Goal: Task Accomplishment & Management: Complete application form

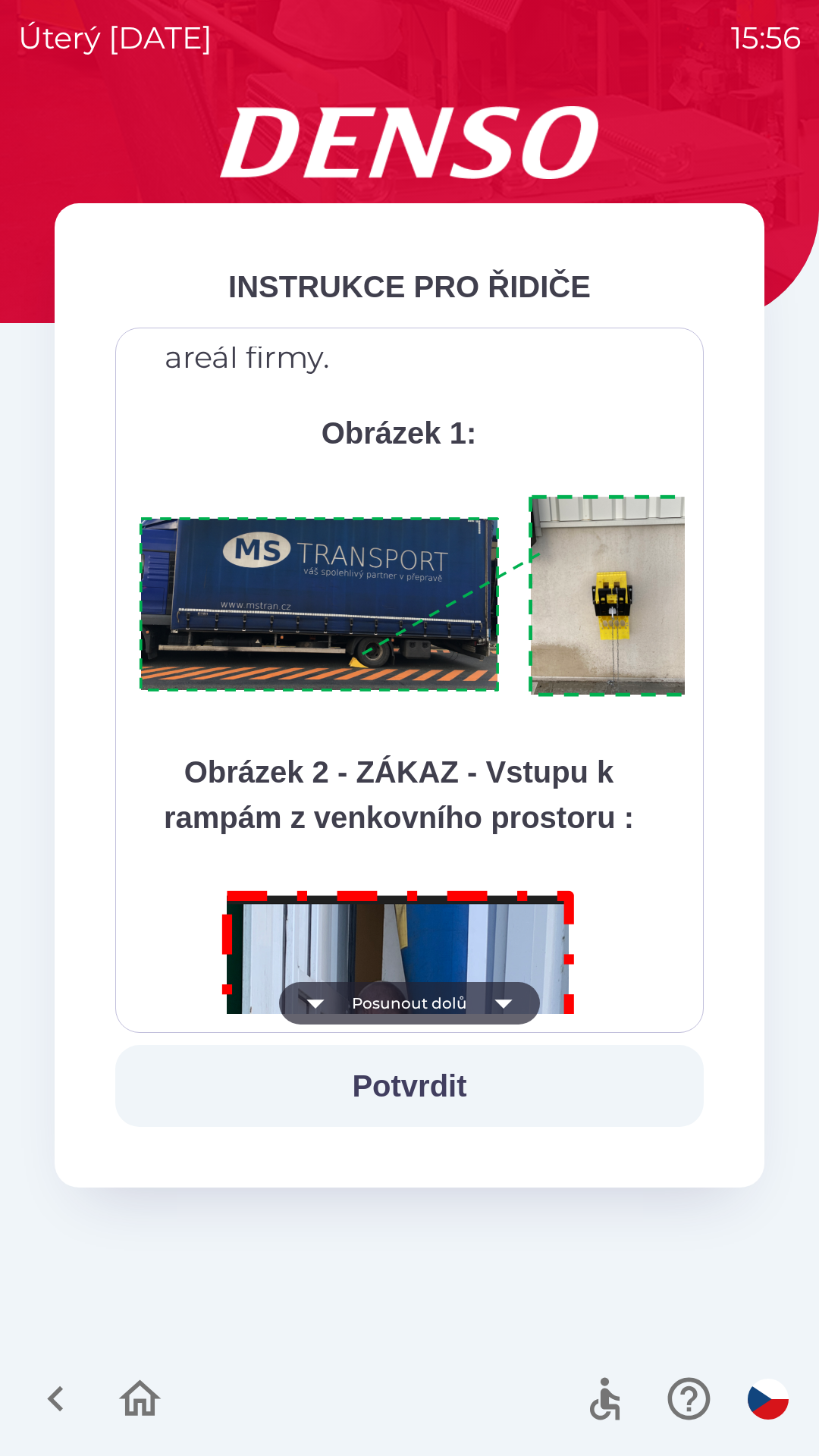
scroll to position [8523, 0]
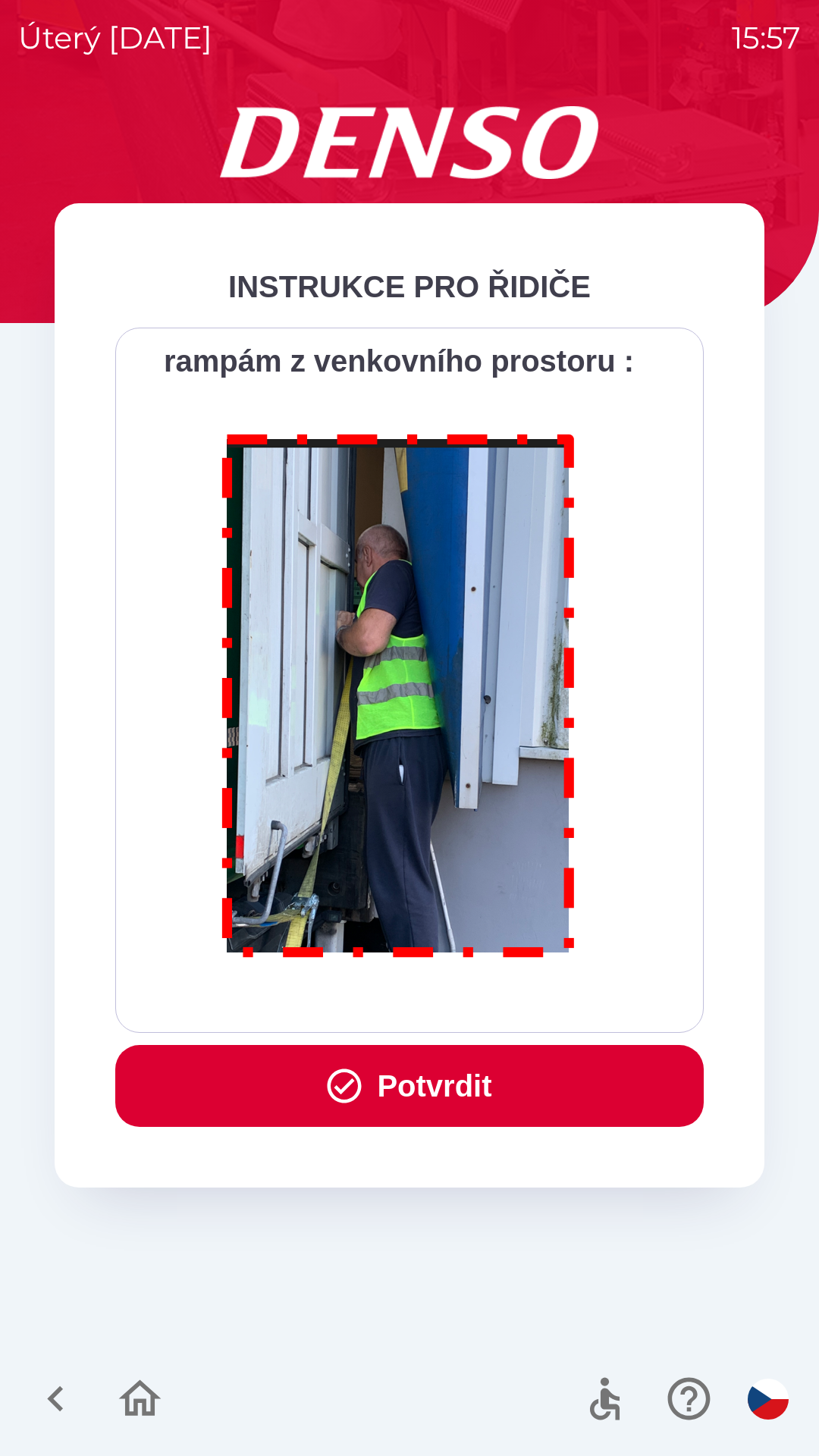
click at [410, 1081] on button "Potvrdit" at bounding box center [409, 1086] width 588 height 82
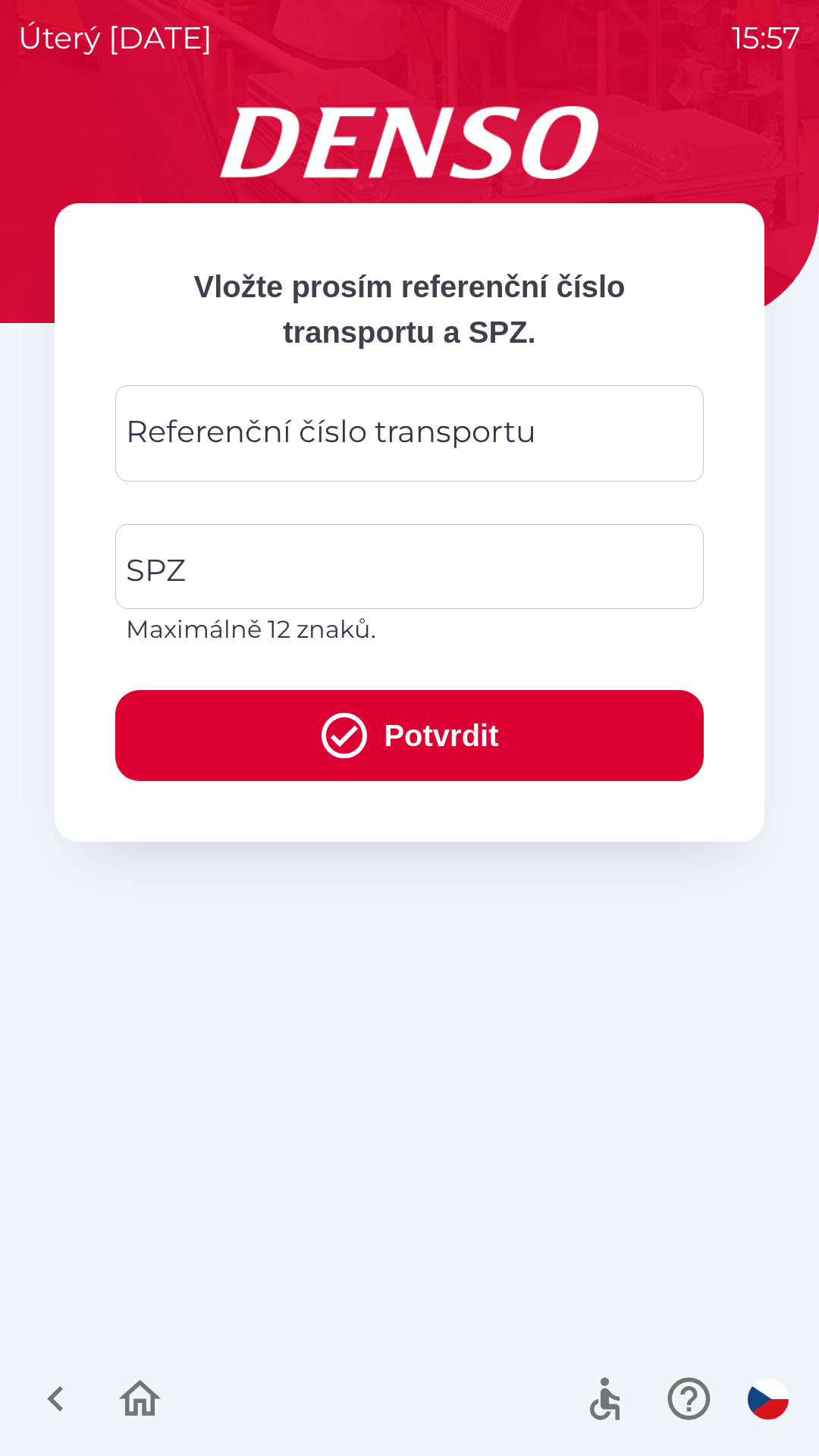
click at [288, 421] on div "Referenční číslo transportu Referenční číslo transportu" at bounding box center [409, 433] width 588 height 96
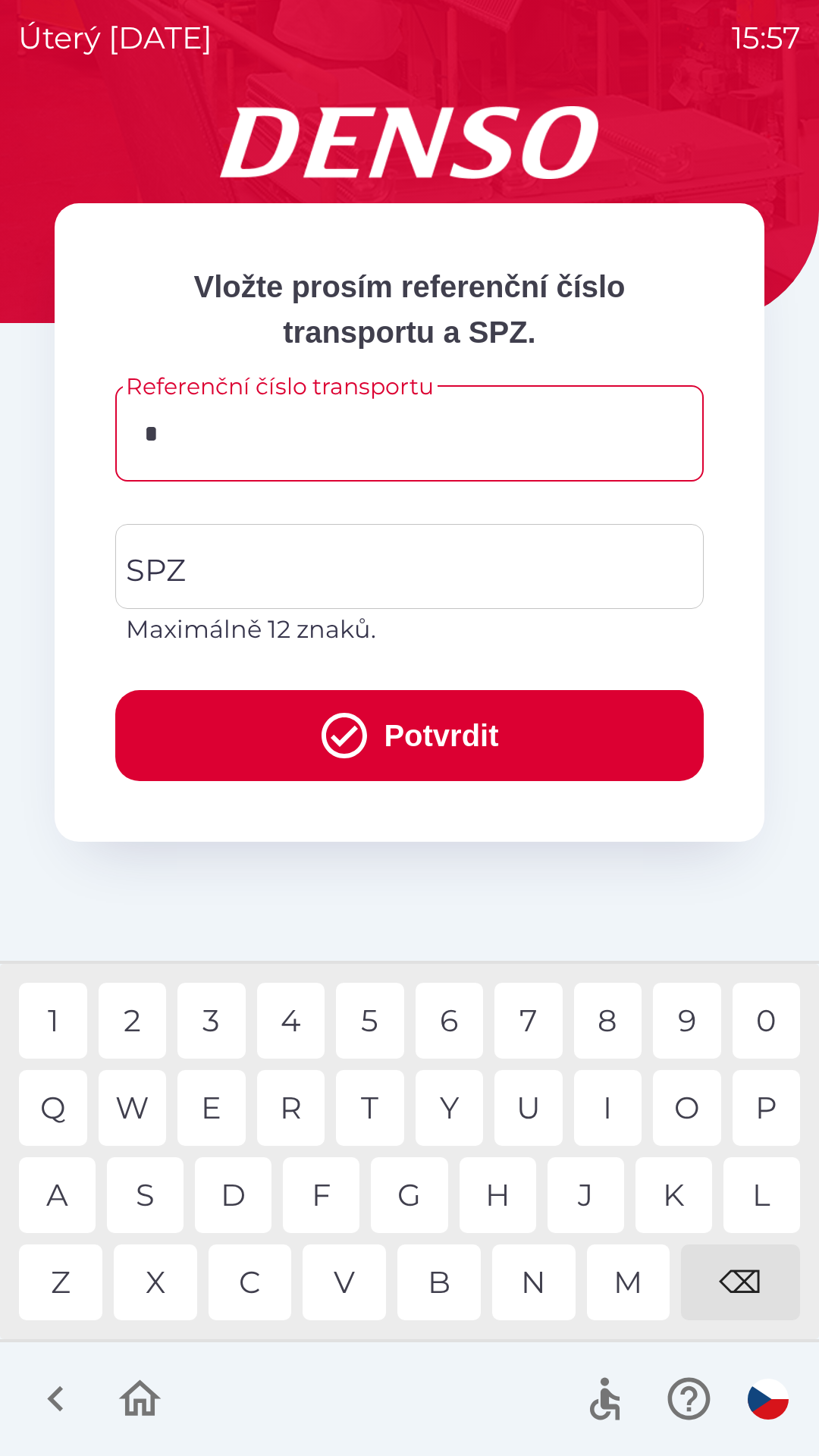
click at [220, 1023] on div "3" at bounding box center [212, 1020] width 68 height 76
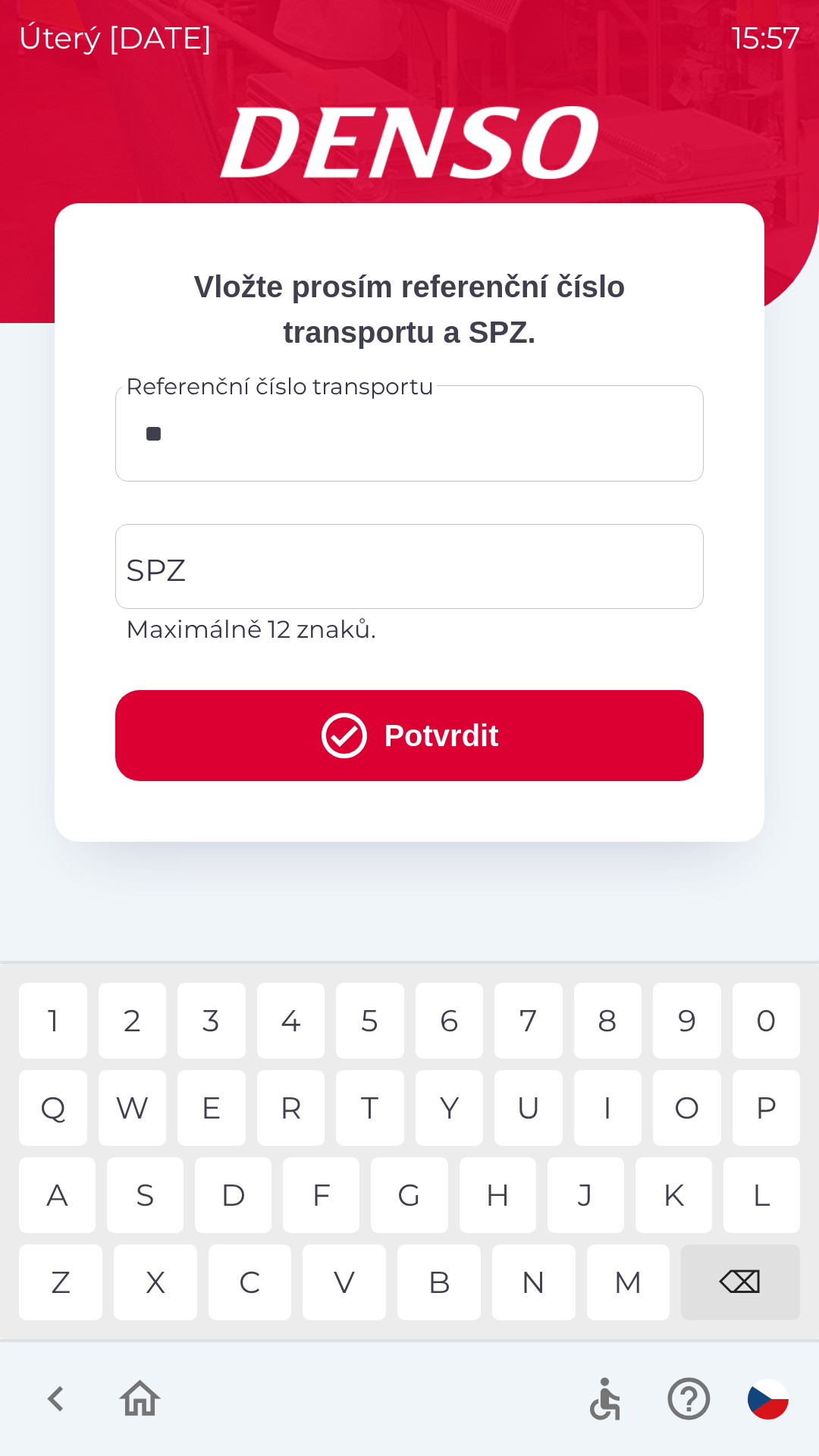
click at [602, 1019] on div "8" at bounding box center [608, 1020] width 68 height 76
click at [290, 1021] on div "4" at bounding box center [291, 1020] width 68 height 76
click at [748, 1275] on div "⌫" at bounding box center [739, 1282] width 119 height 76
click at [750, 1268] on div "⌫" at bounding box center [739, 1282] width 119 height 76
click at [62, 1029] on div "1" at bounding box center [53, 1020] width 68 height 76
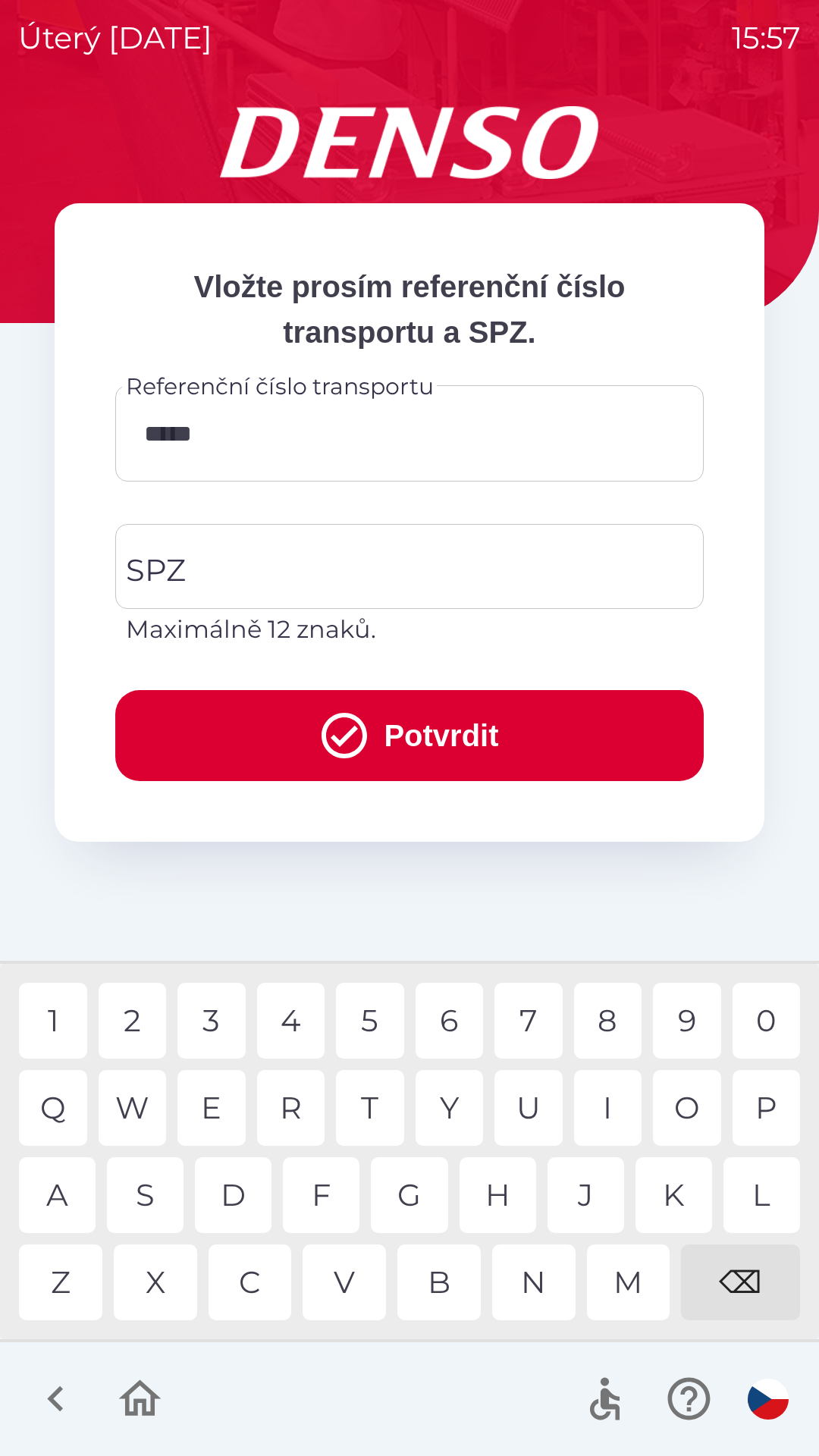
click at [770, 1030] on div "0" at bounding box center [767, 1020] width 68 height 76
type input "******"
click at [281, 559] on input "SPZ" at bounding box center [397, 566] width 552 height 71
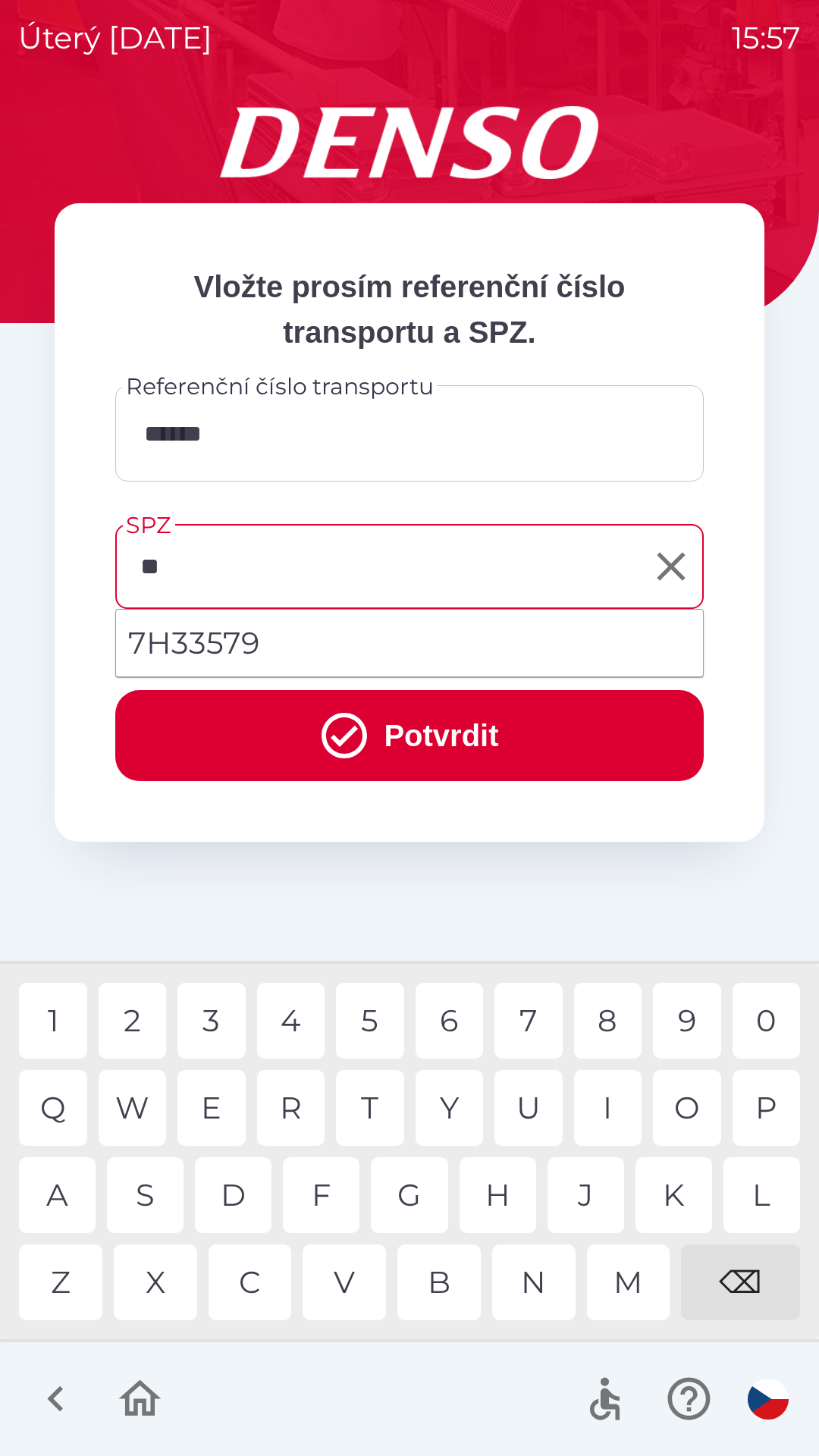
click at [227, 642] on li "7H33579" at bounding box center [409, 643] width 587 height 55
type input "*******"
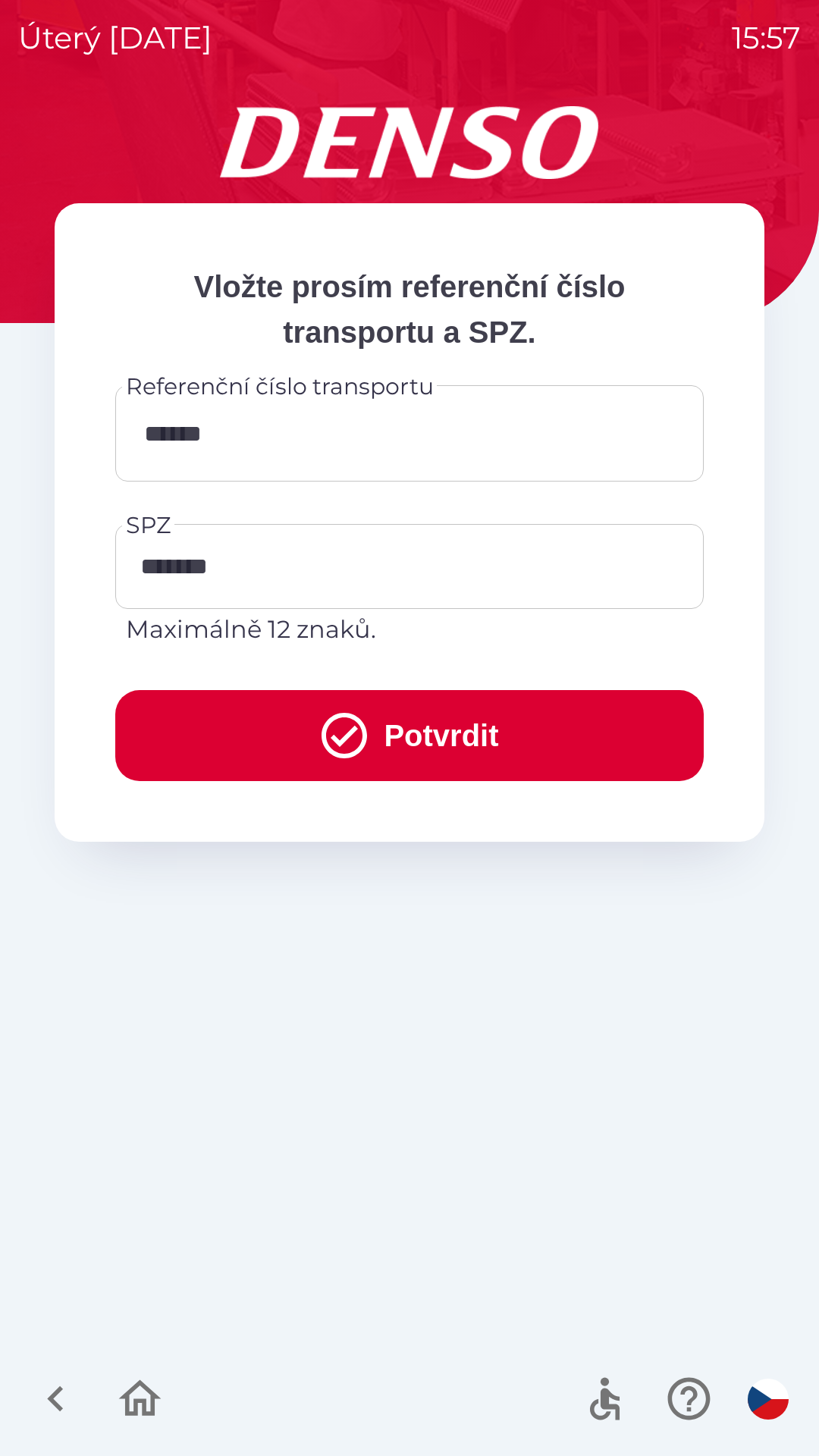
click at [397, 744] on button "Potvrdit" at bounding box center [409, 735] width 588 height 91
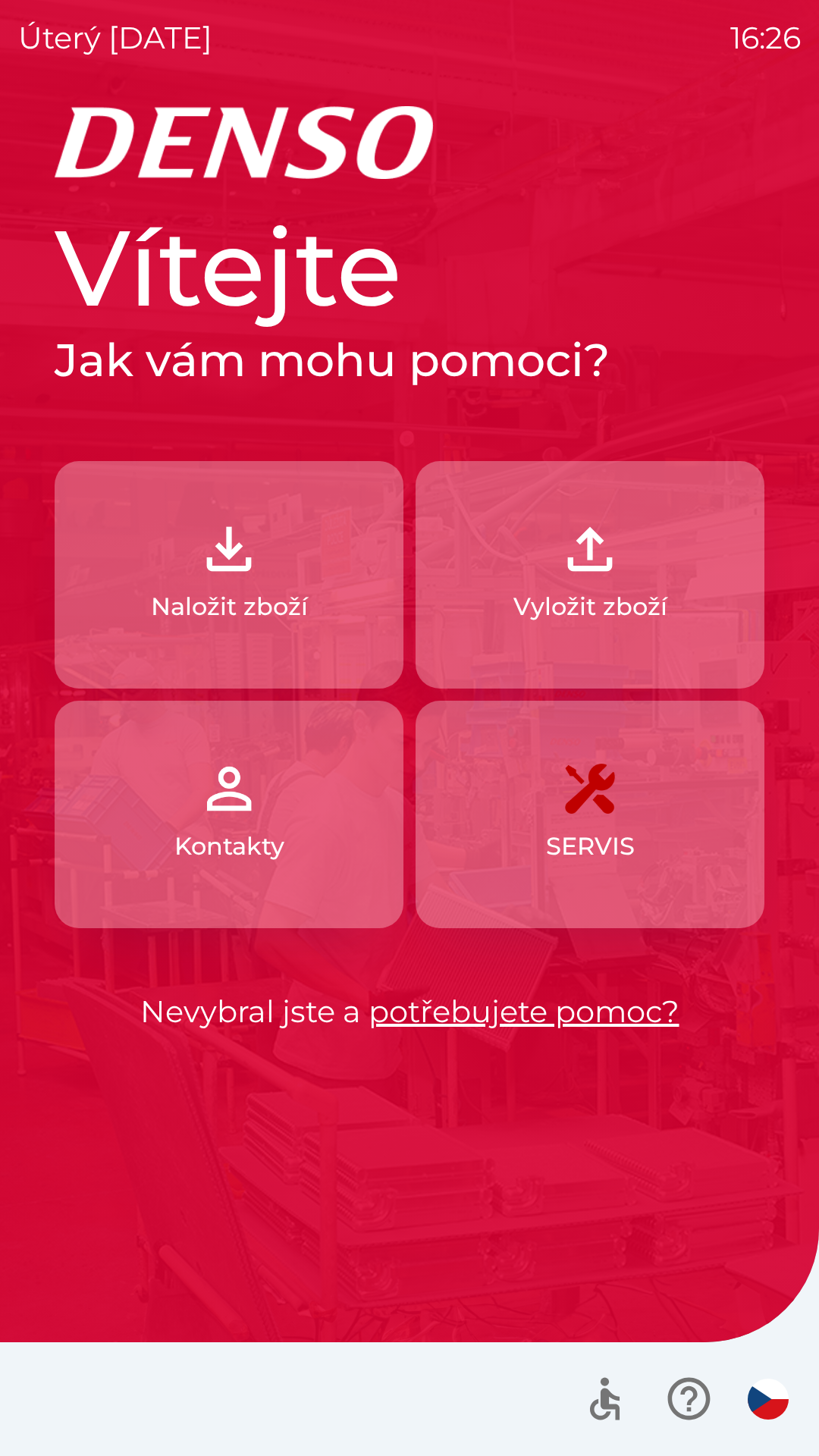
click at [272, 620] on p "Naložit zboží" at bounding box center [229, 607] width 157 height 37
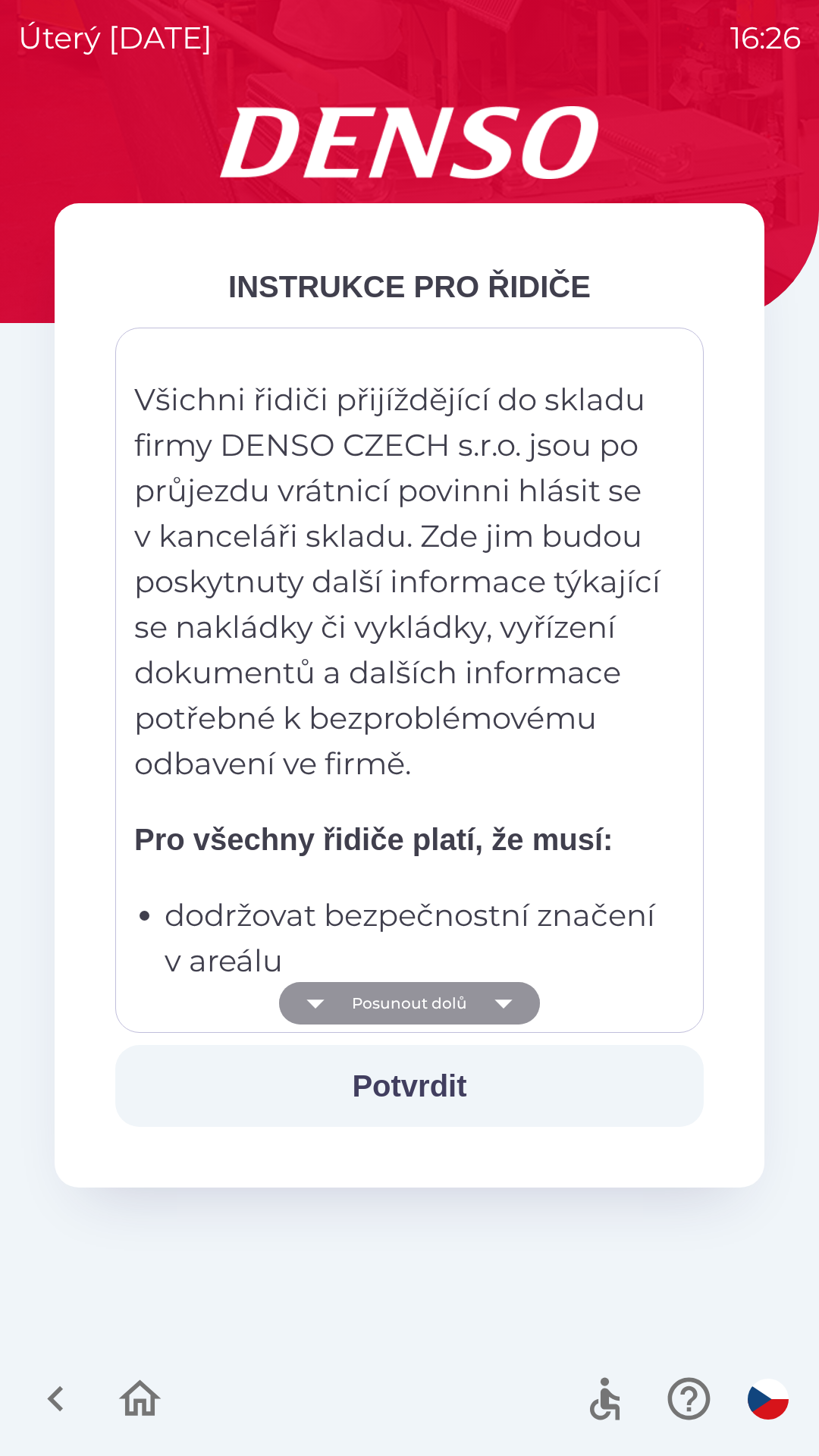
click at [468, 1003] on button "Posunout dolů" at bounding box center [409, 1003] width 261 height 42
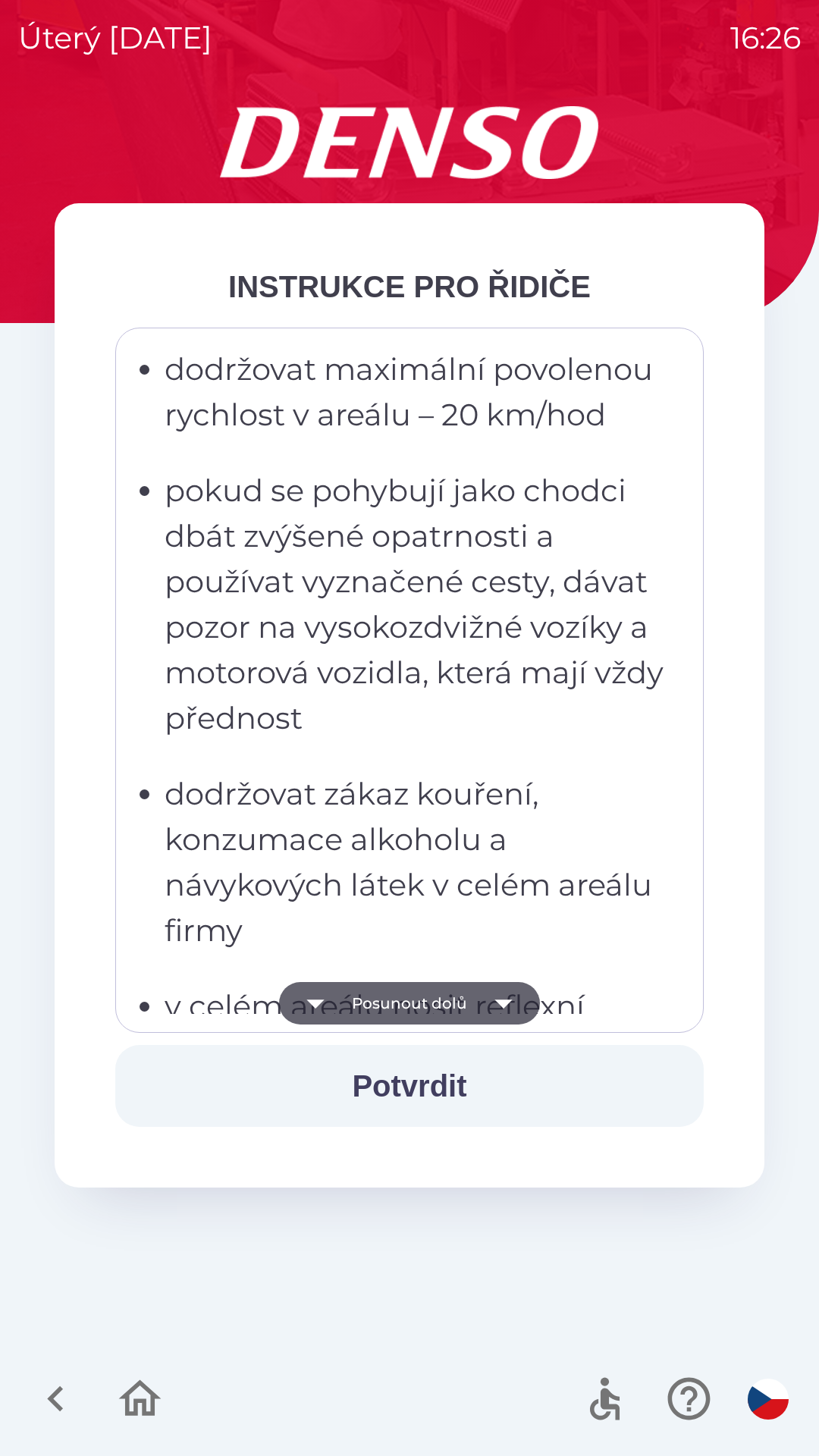
click at [493, 1009] on icon "button" at bounding box center [503, 1003] width 42 height 42
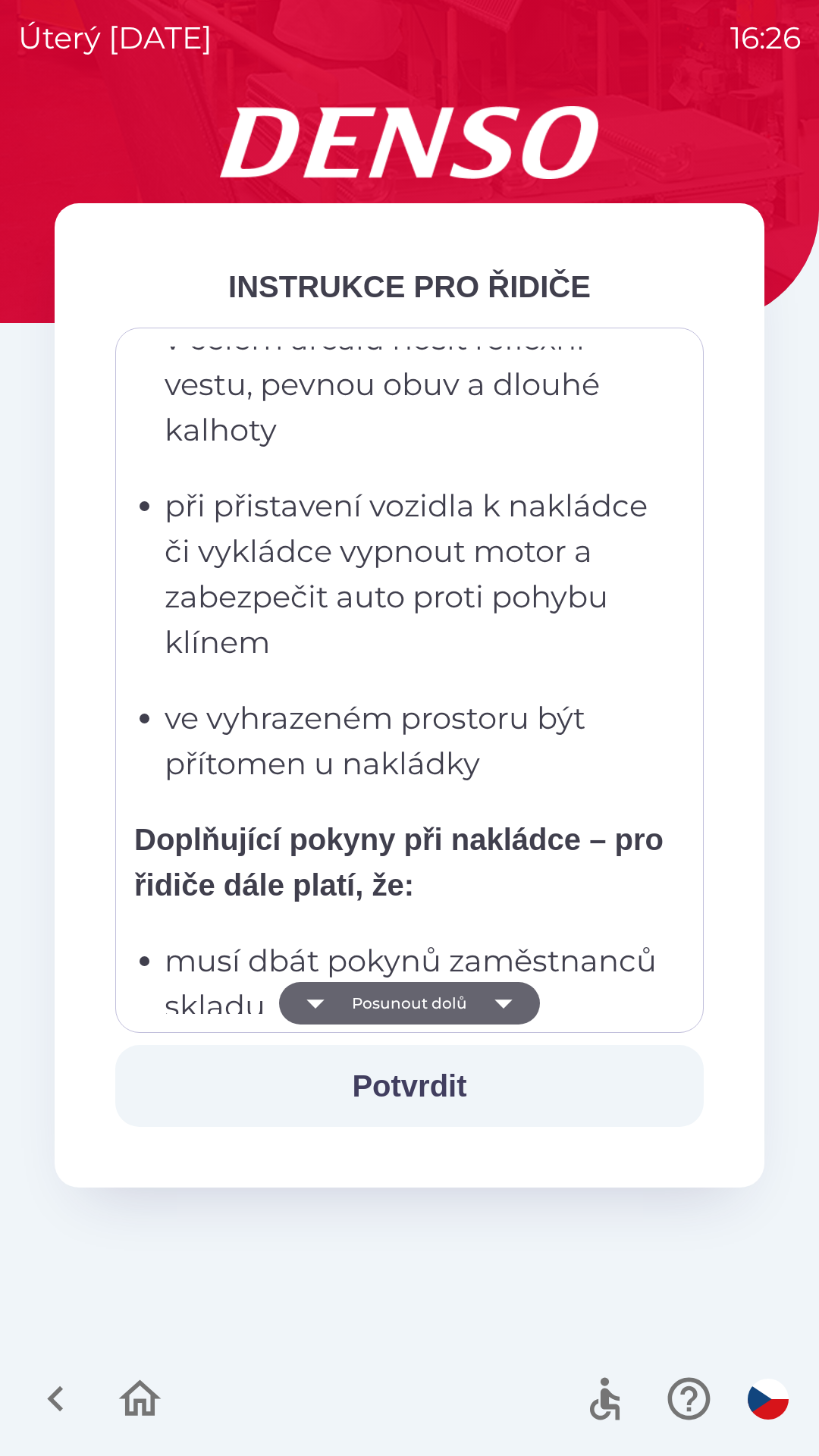
click at [487, 1011] on icon "button" at bounding box center [503, 1003] width 42 height 42
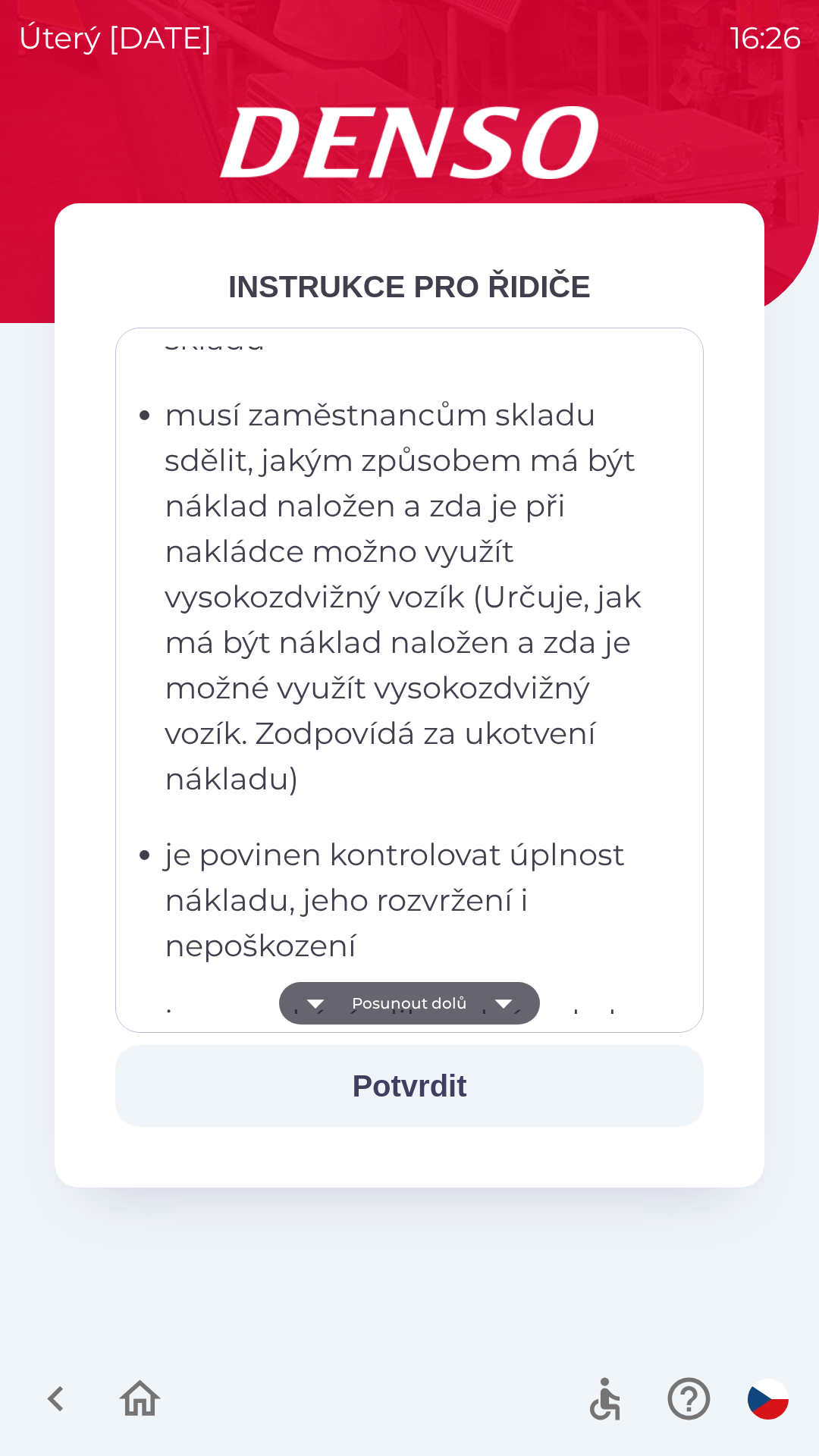
click at [490, 999] on icon "button" at bounding box center [503, 1003] width 42 height 42
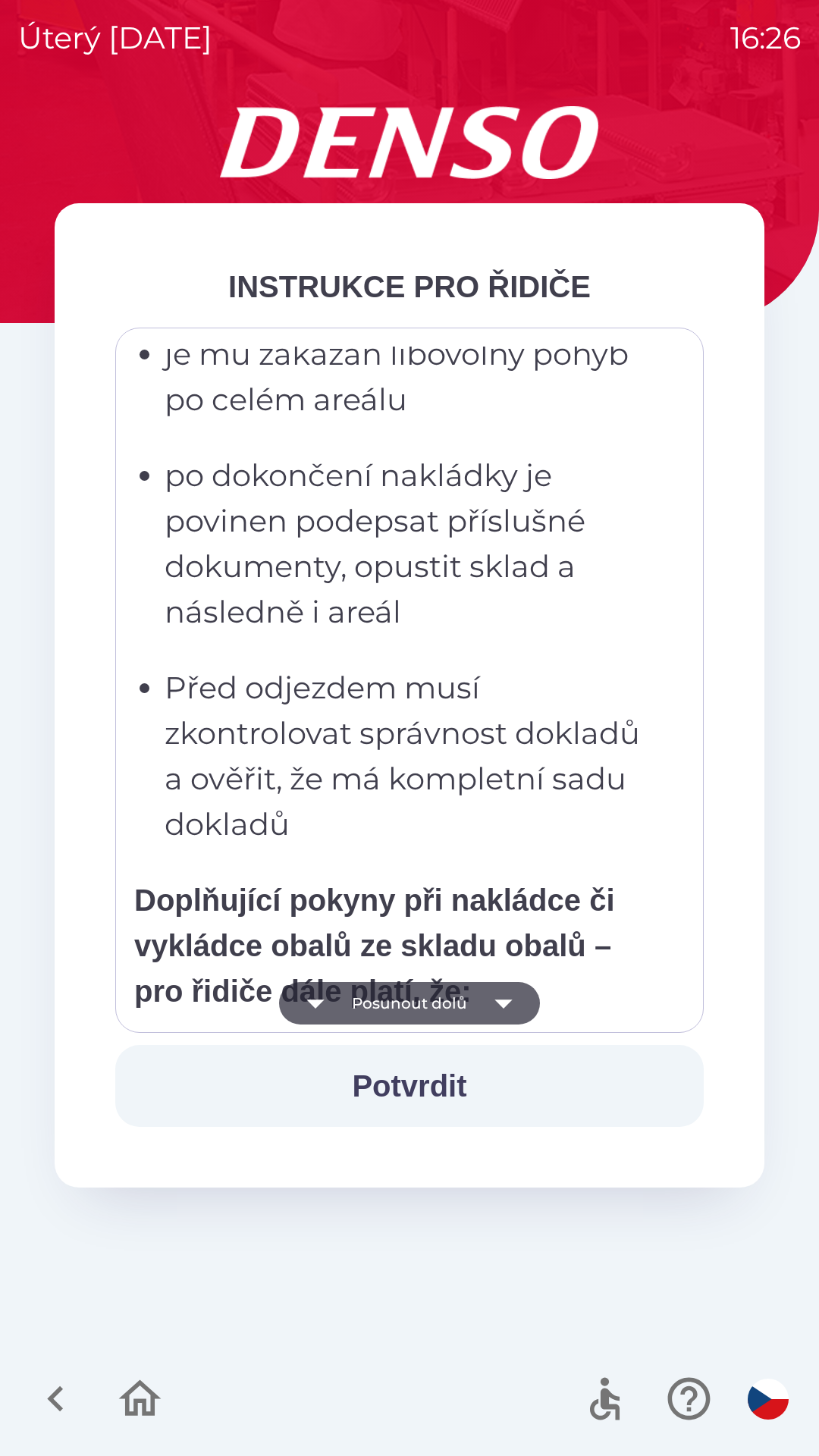
click at [498, 1001] on icon "button" at bounding box center [503, 1004] width 17 height 9
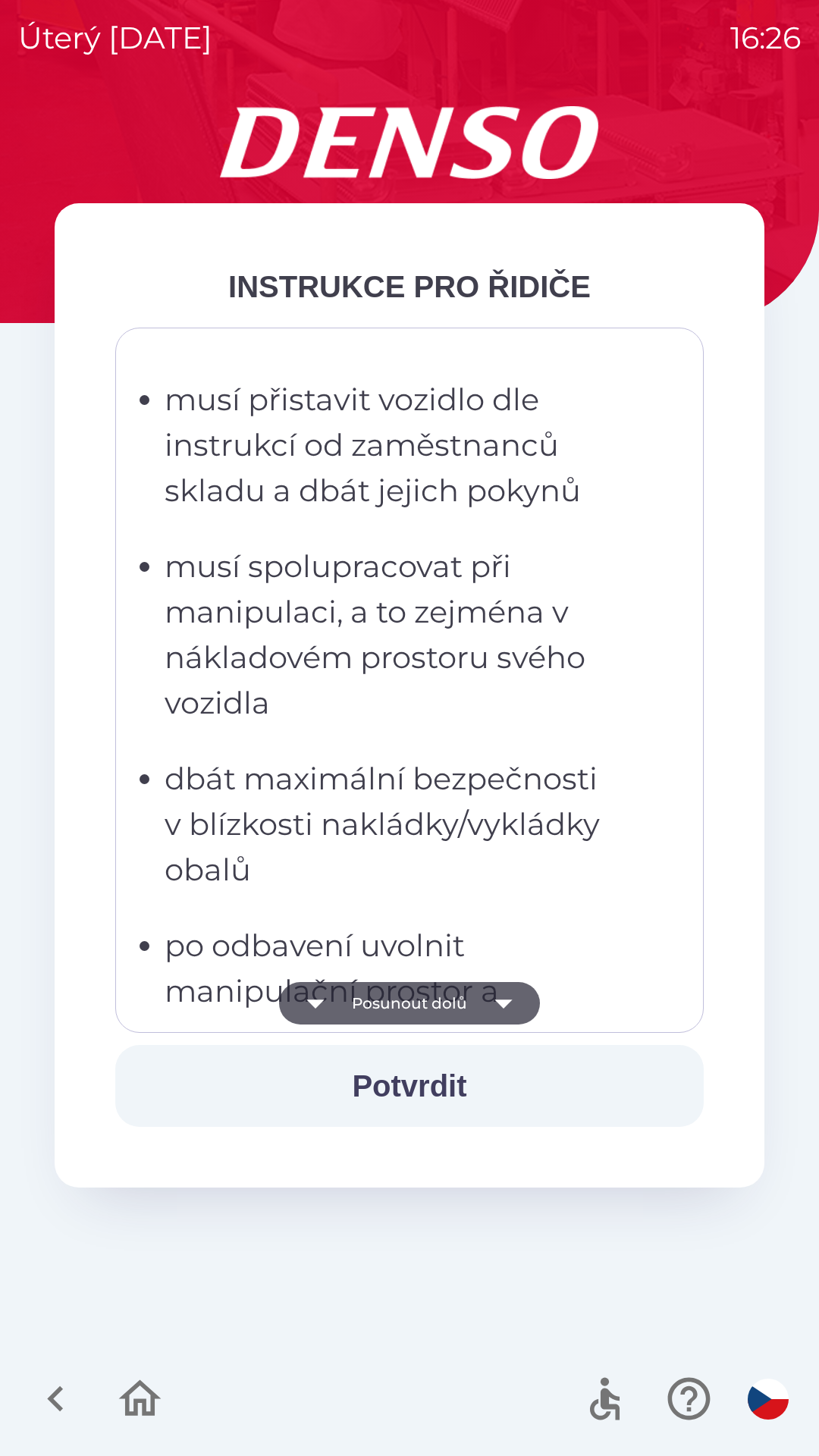
click at [497, 1007] on icon "button" at bounding box center [503, 1003] width 42 height 42
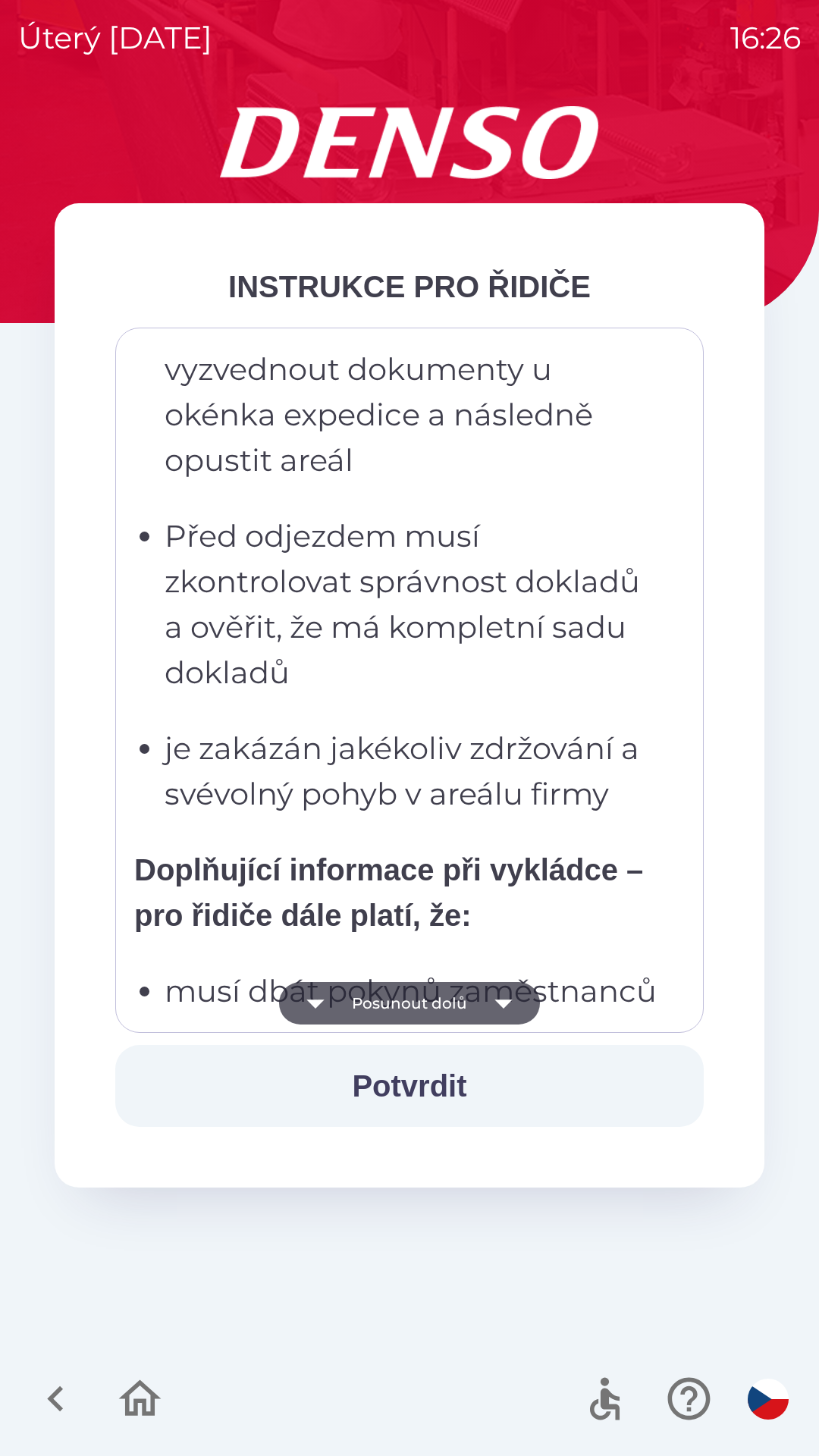
click at [495, 1013] on icon "button" at bounding box center [503, 1003] width 42 height 42
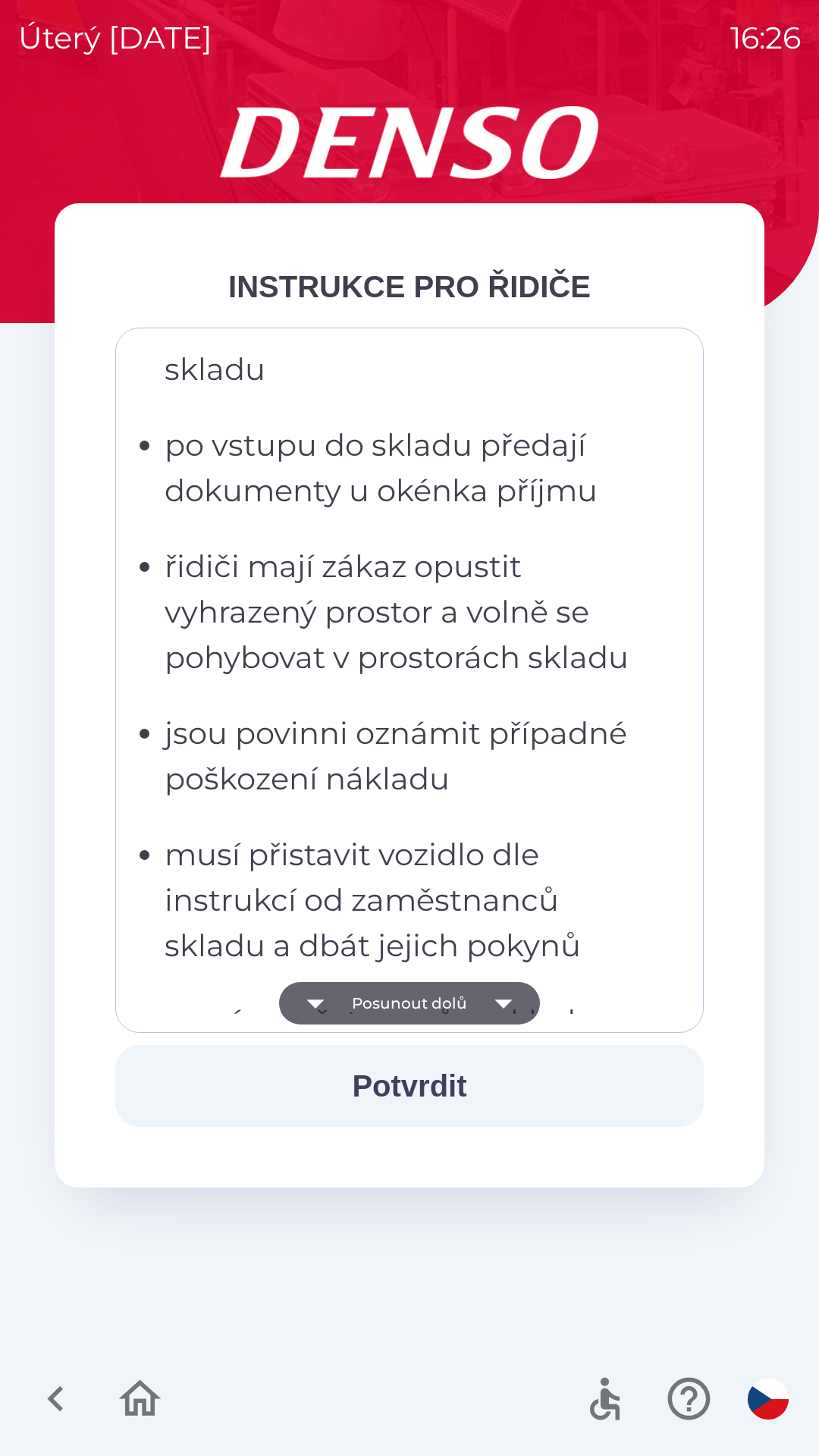
click at [495, 1012] on icon "button" at bounding box center [503, 1003] width 42 height 42
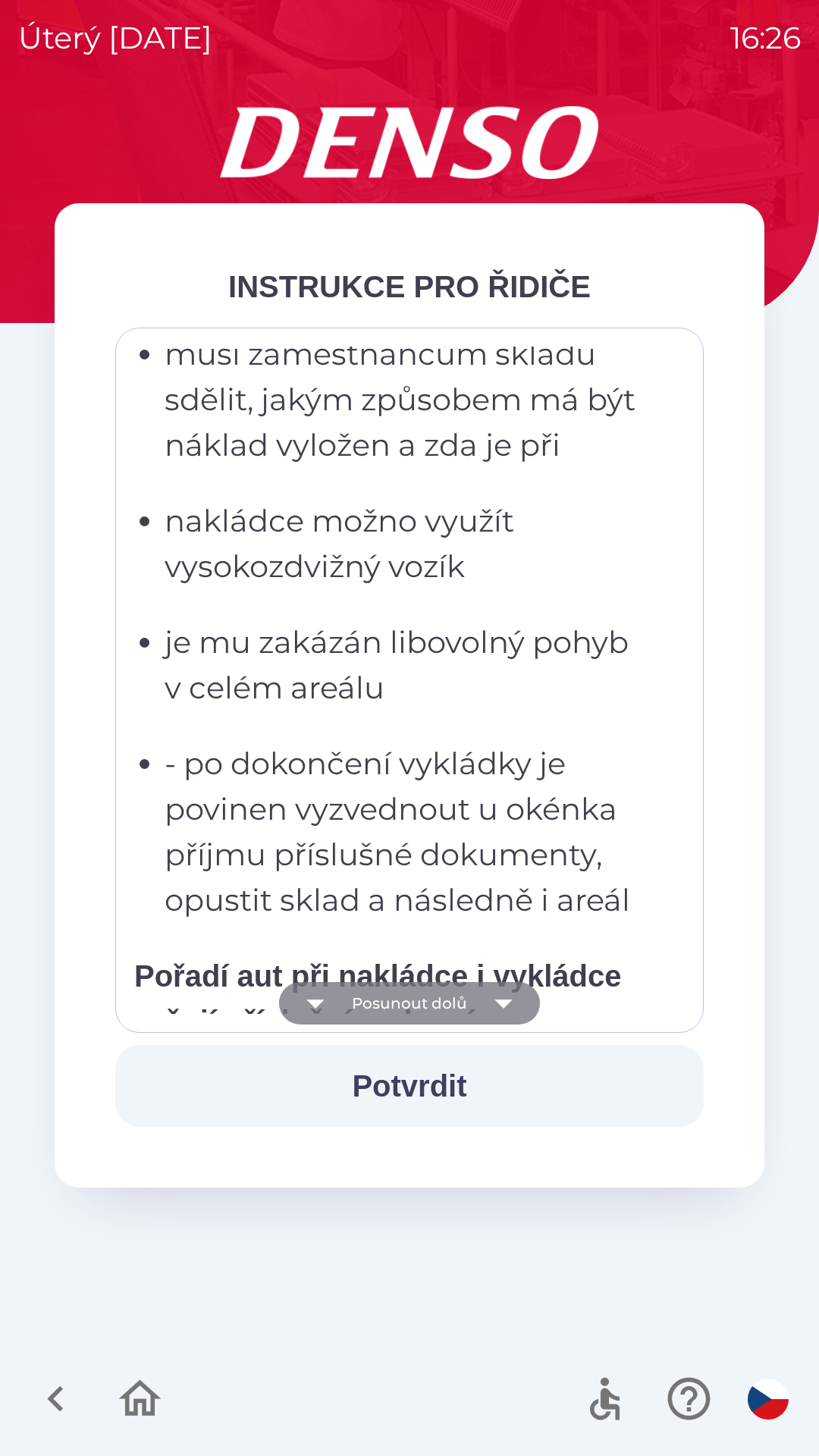
click at [492, 1004] on icon "button" at bounding box center [503, 1003] width 42 height 42
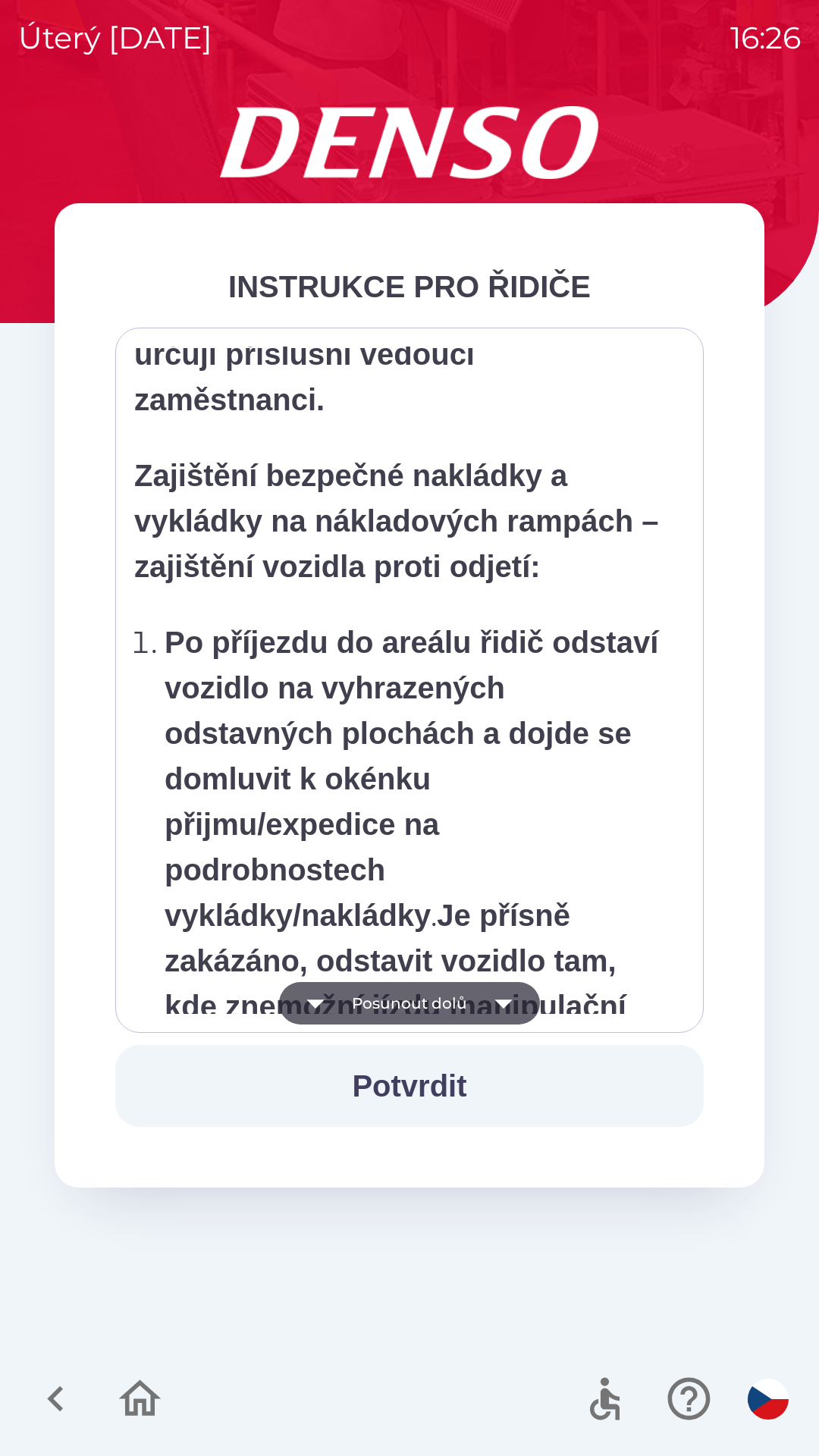
click at [494, 1014] on icon "button" at bounding box center [503, 1003] width 42 height 42
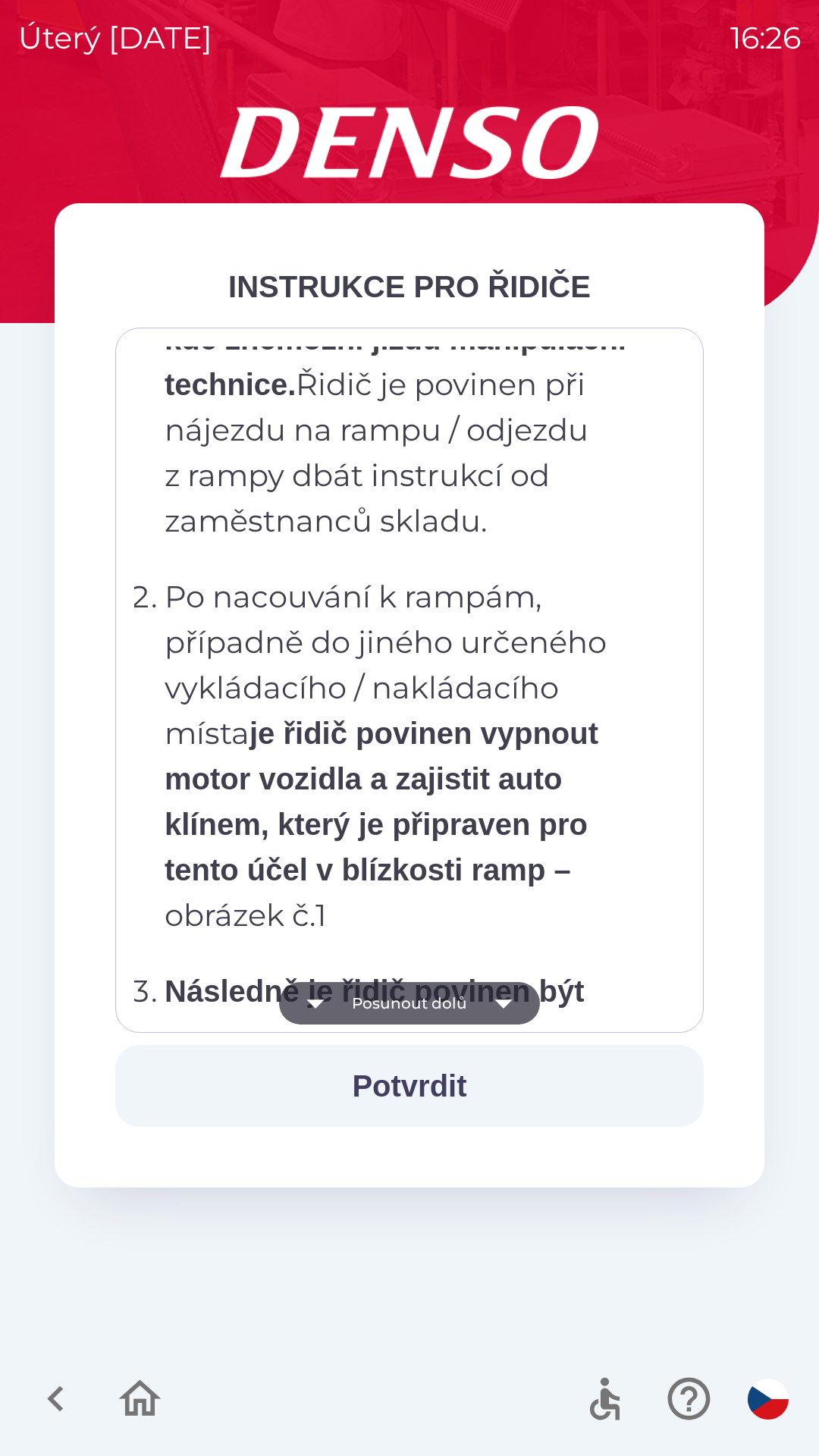
click at [496, 1006] on icon "button" at bounding box center [503, 1003] width 42 height 42
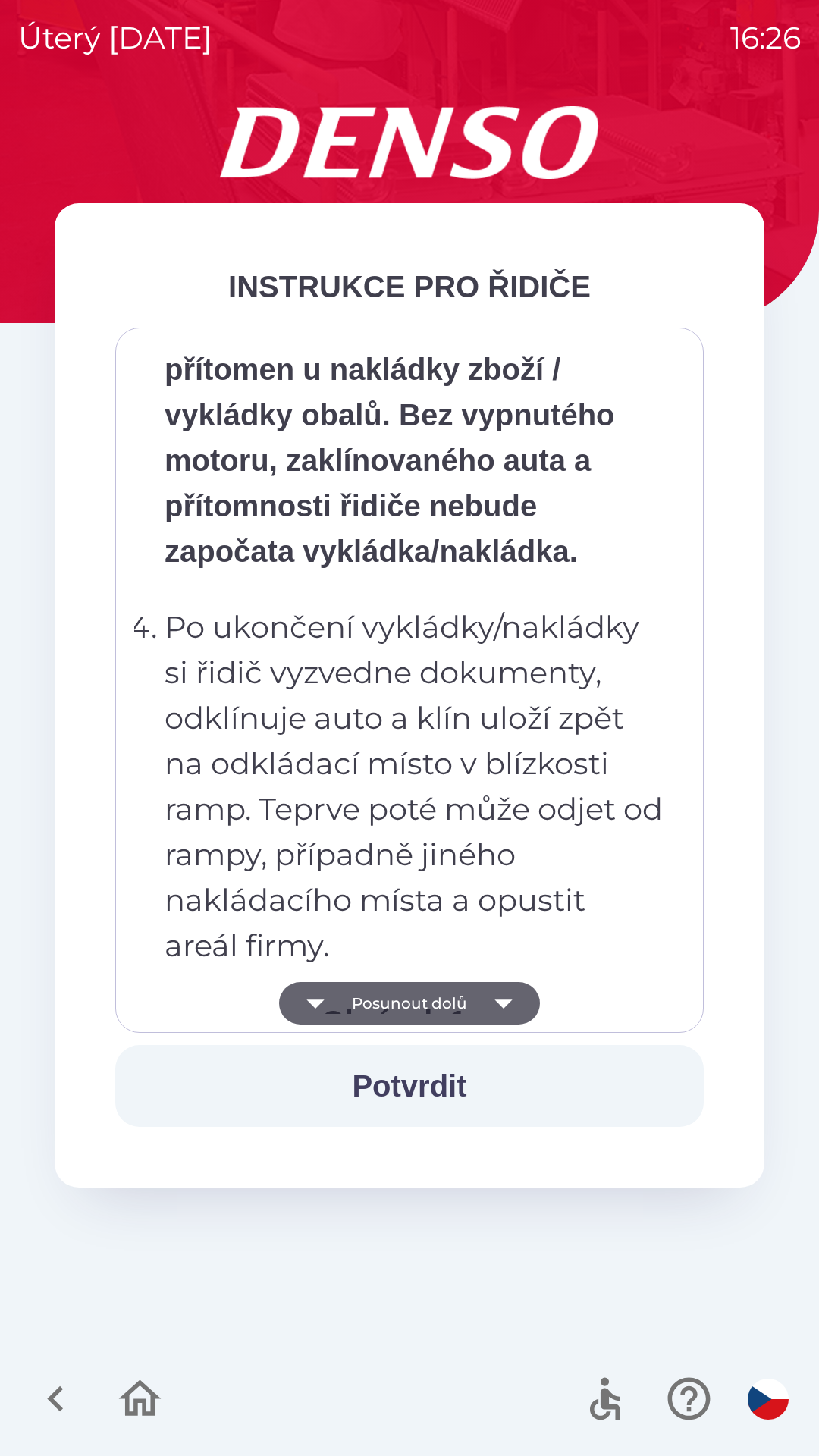
click at [505, 1004] on icon "button" at bounding box center [503, 1004] width 17 height 9
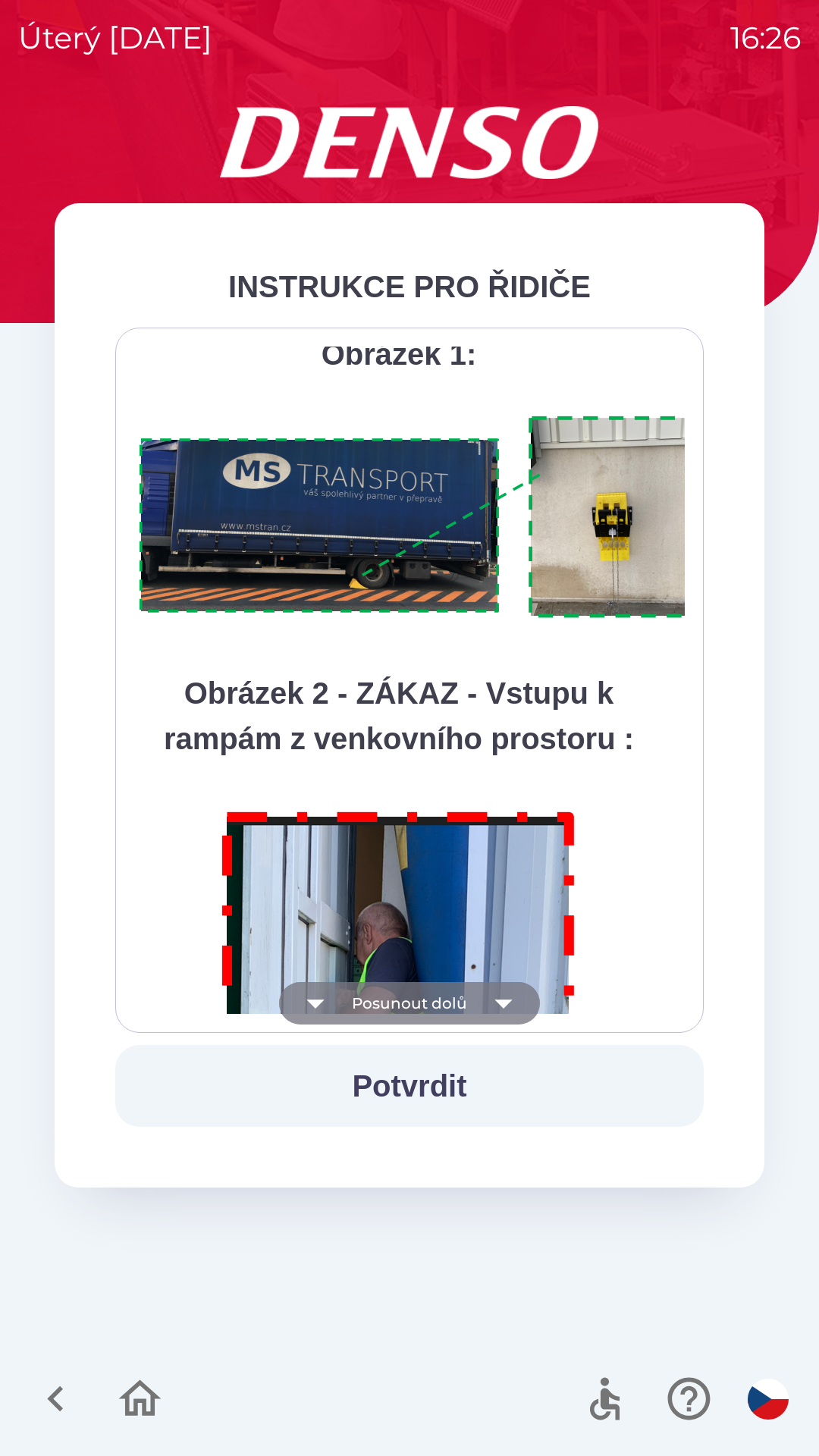
click at [506, 986] on icon "button" at bounding box center [503, 1003] width 42 height 42
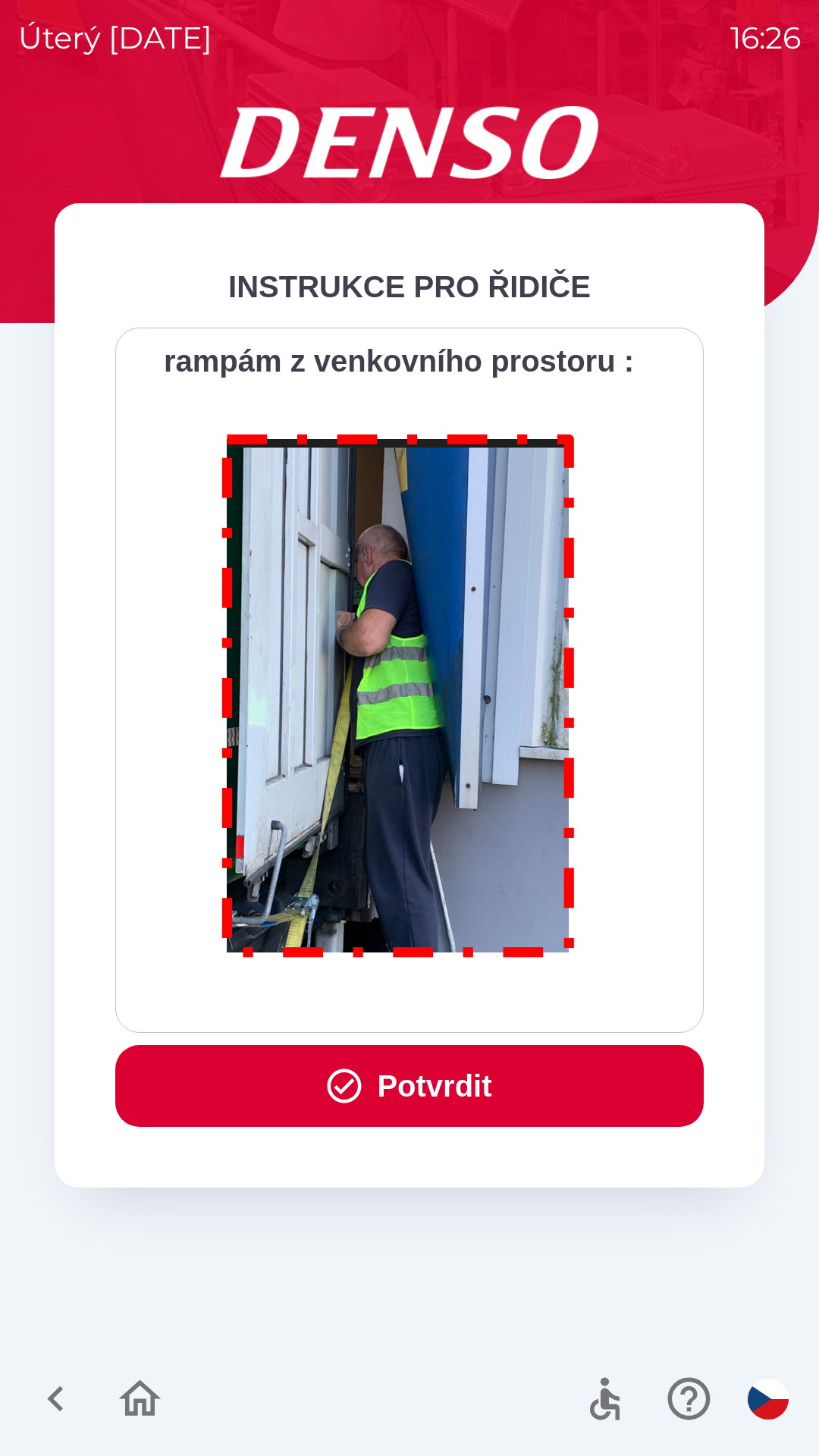
click at [521, 1104] on button "Potvrdit" at bounding box center [409, 1086] width 588 height 82
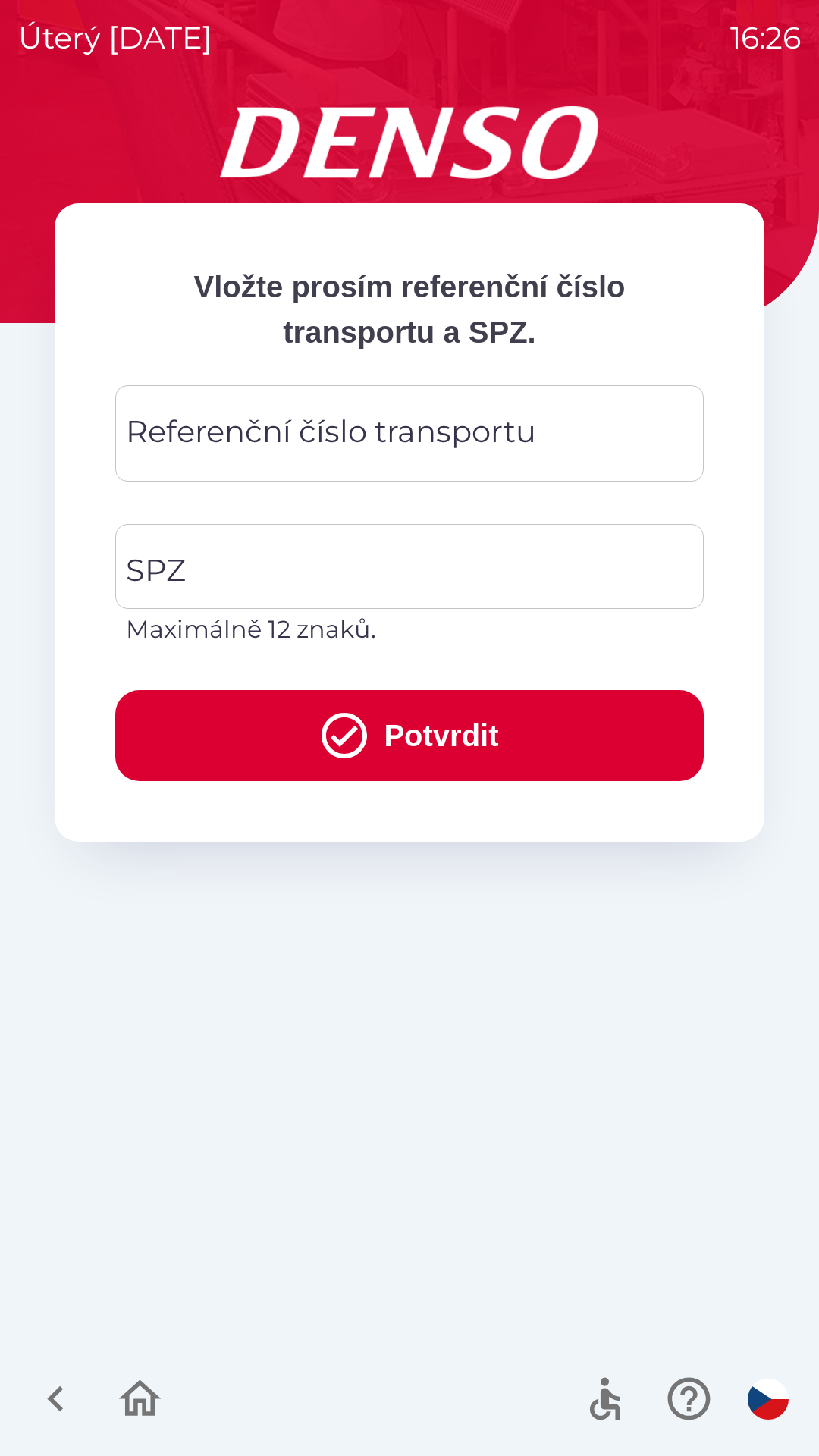
click at [467, 432] on div "Referenční číslo transportu Referenční číslo transportu" at bounding box center [409, 433] width 588 height 96
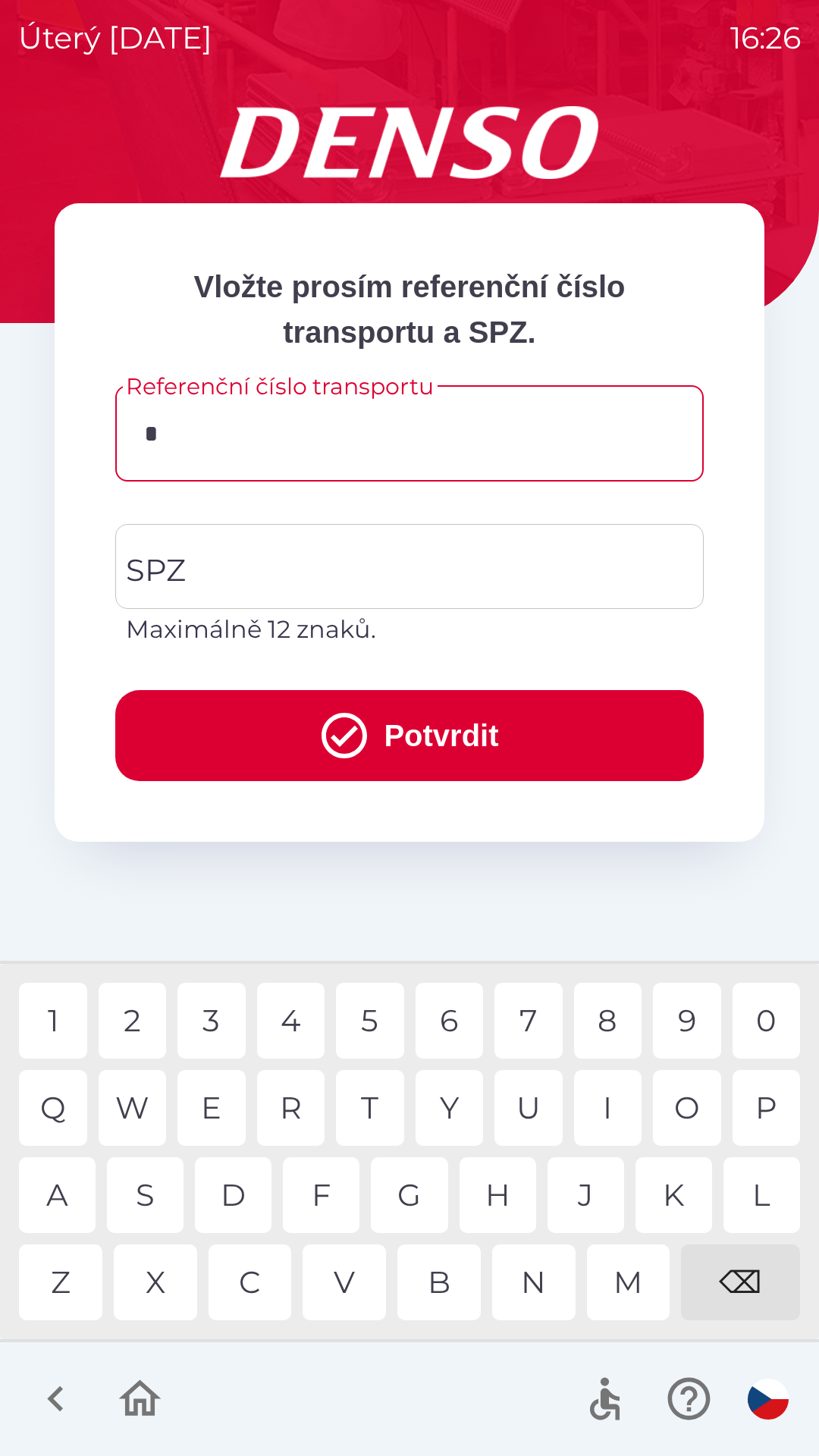
click at [765, 1028] on div "0" at bounding box center [767, 1020] width 68 height 76
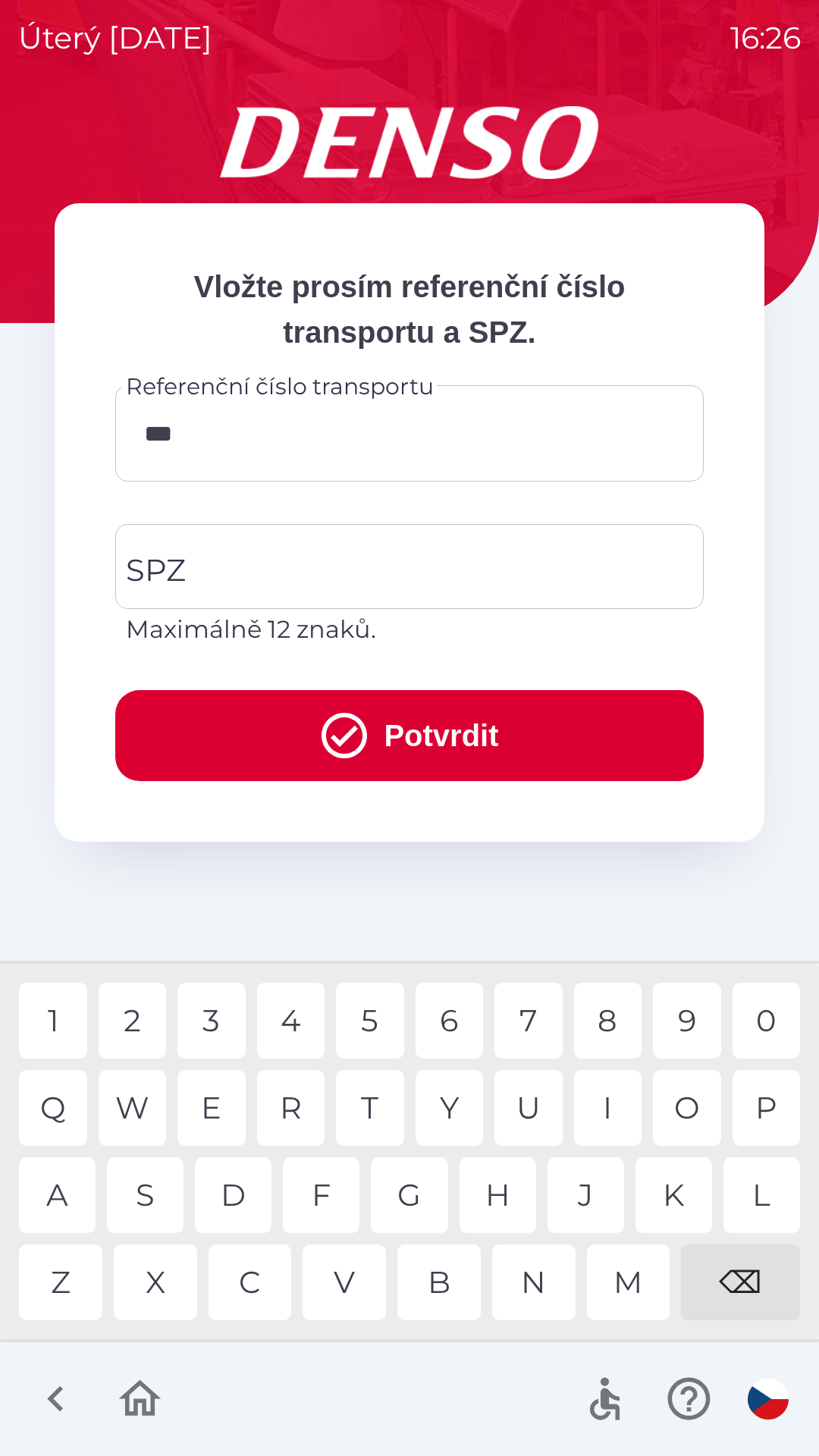
click at [610, 1029] on div "8" at bounding box center [608, 1020] width 68 height 76
click at [684, 1020] on div "9" at bounding box center [687, 1020] width 68 height 76
click at [56, 1022] on div "1" at bounding box center [53, 1020] width 68 height 76
click at [207, 1020] on div "3" at bounding box center [212, 1020] width 68 height 76
type input "********"
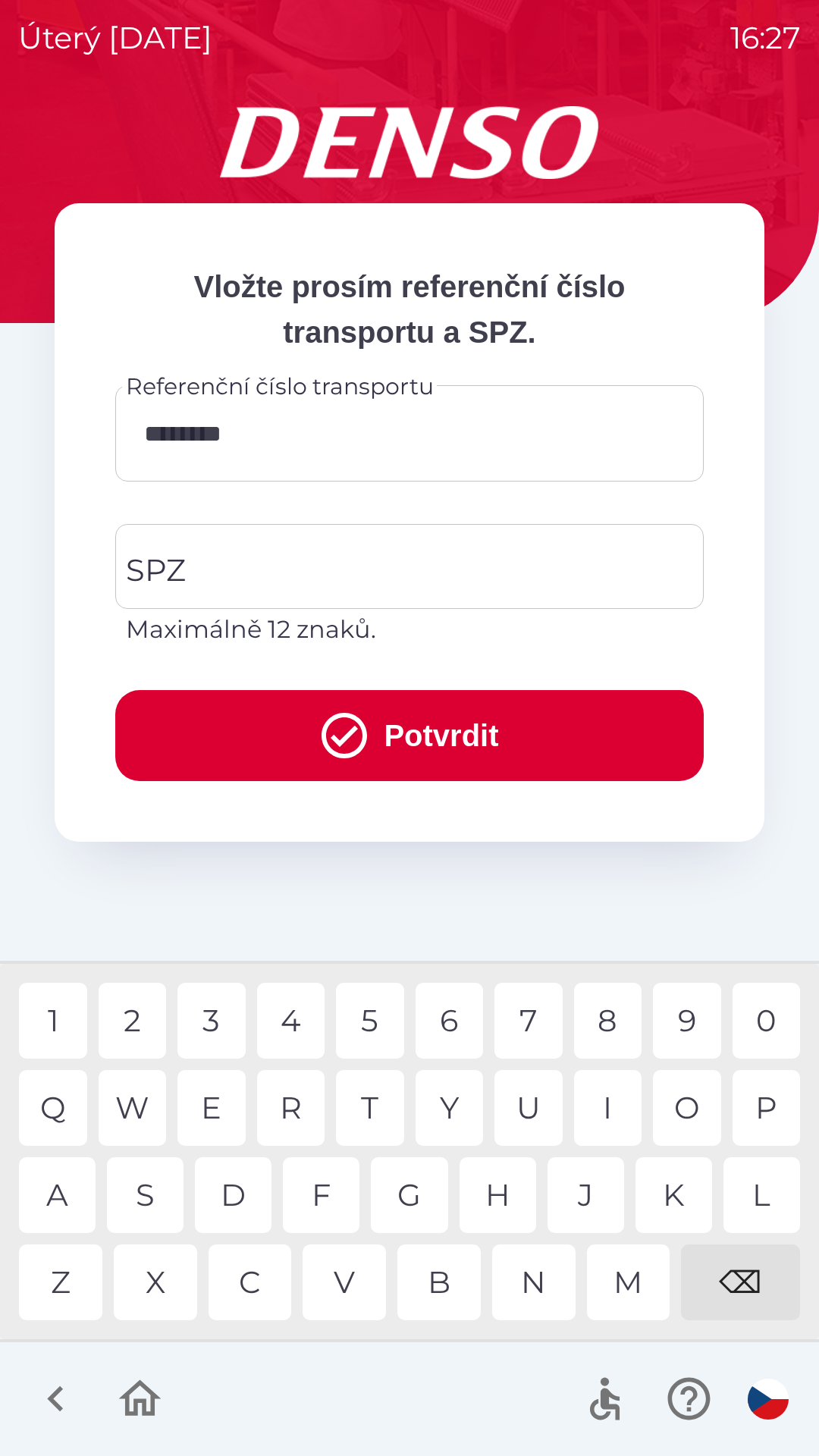
click at [215, 1024] on div "3" at bounding box center [212, 1020] width 68 height 76
click at [345, 574] on input "SPZ" at bounding box center [397, 566] width 552 height 71
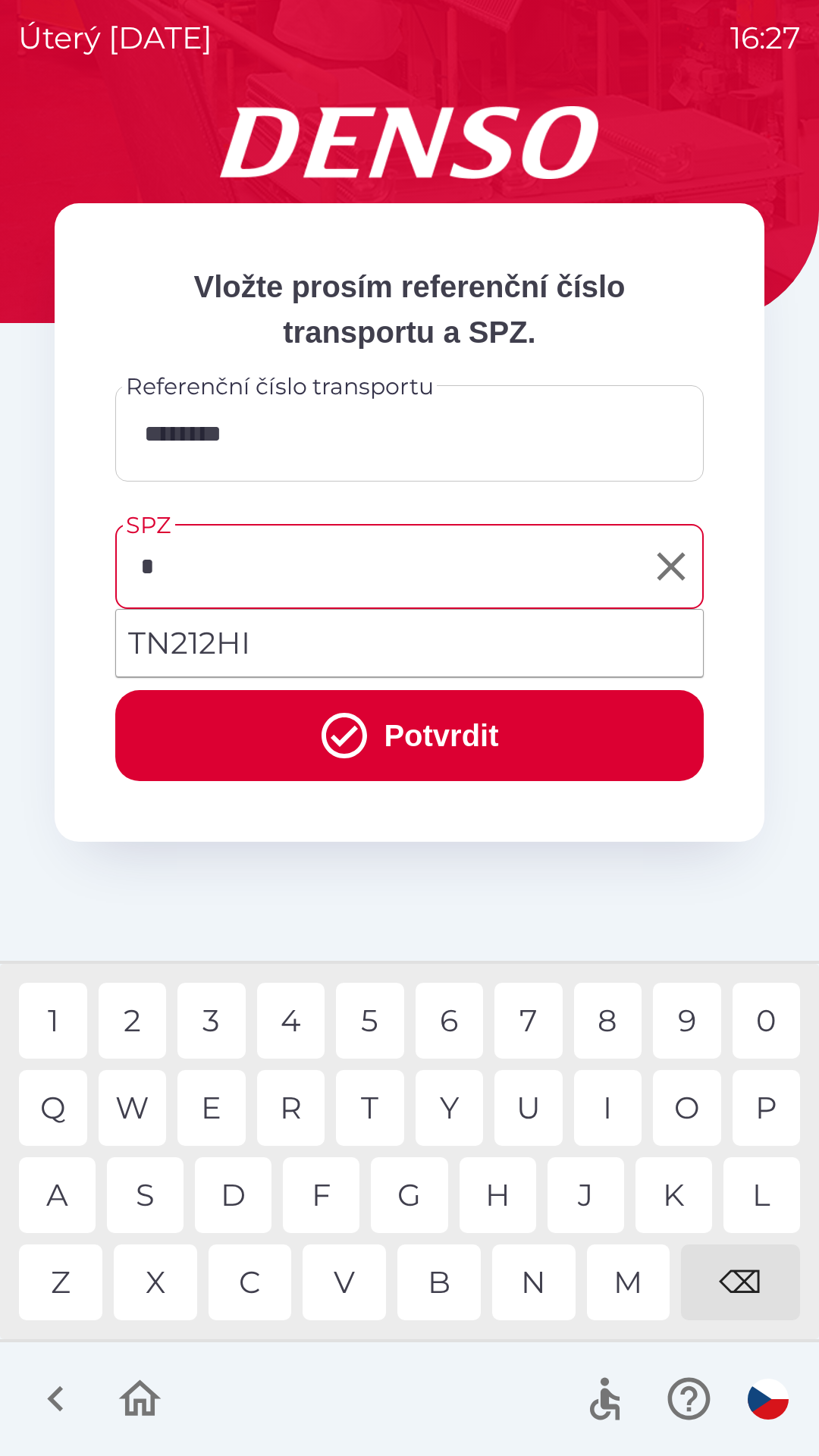
click at [372, 1110] on div "T" at bounding box center [370, 1107] width 68 height 76
click at [339, 651] on li "TN212HI" at bounding box center [409, 643] width 587 height 55
type input "*******"
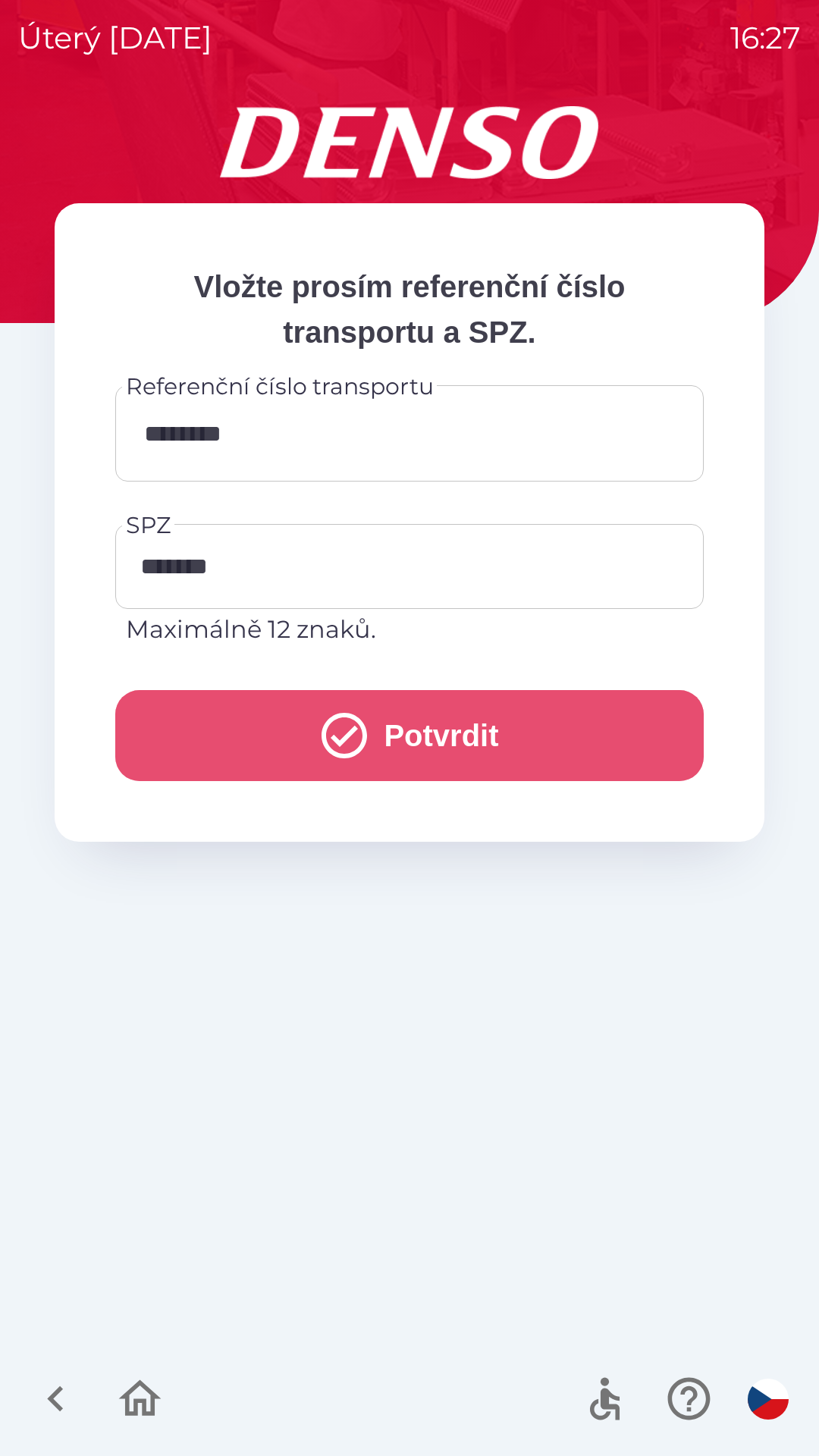
click at [448, 729] on button "Potvrdit" at bounding box center [409, 735] width 588 height 91
